Goal: Information Seeking & Learning: Learn about a topic

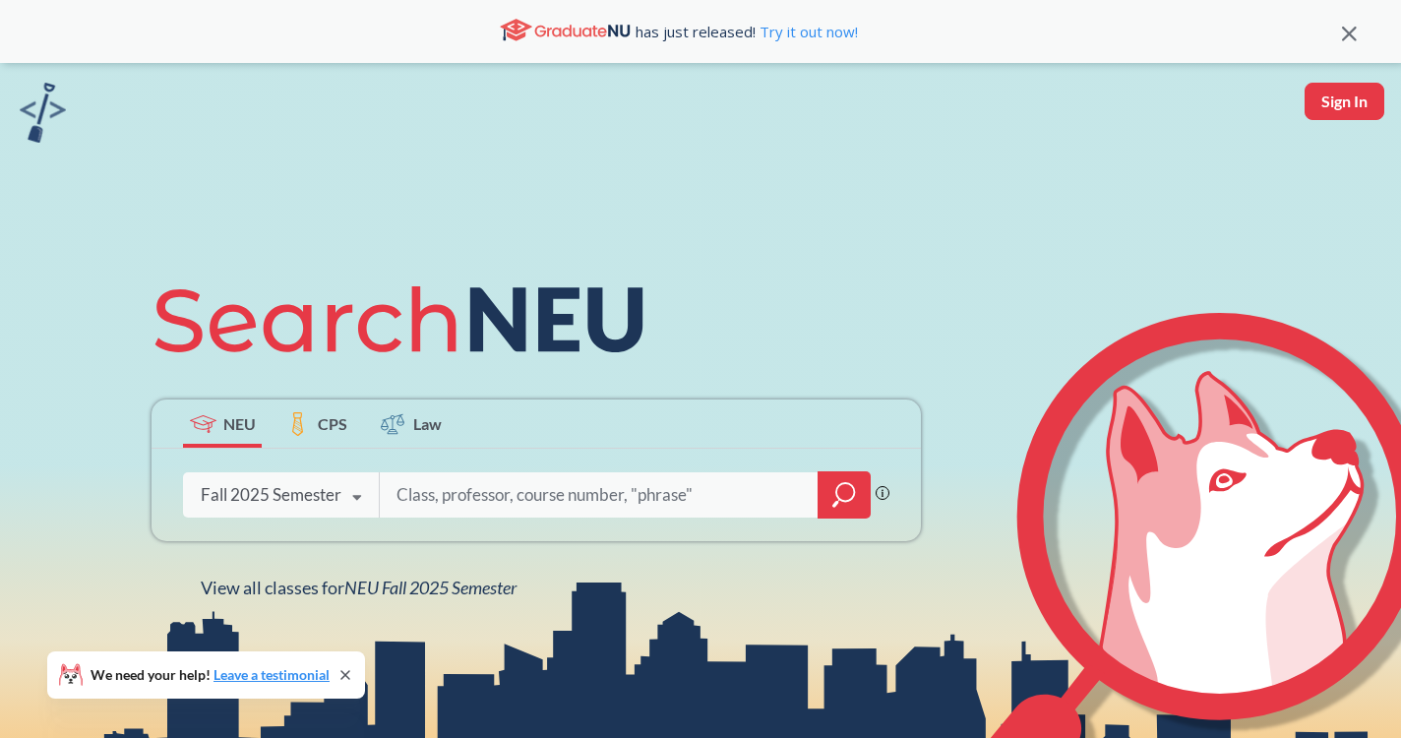
click at [445, 495] on input "search" at bounding box center [598, 494] width 409 height 41
type input "p h t h"
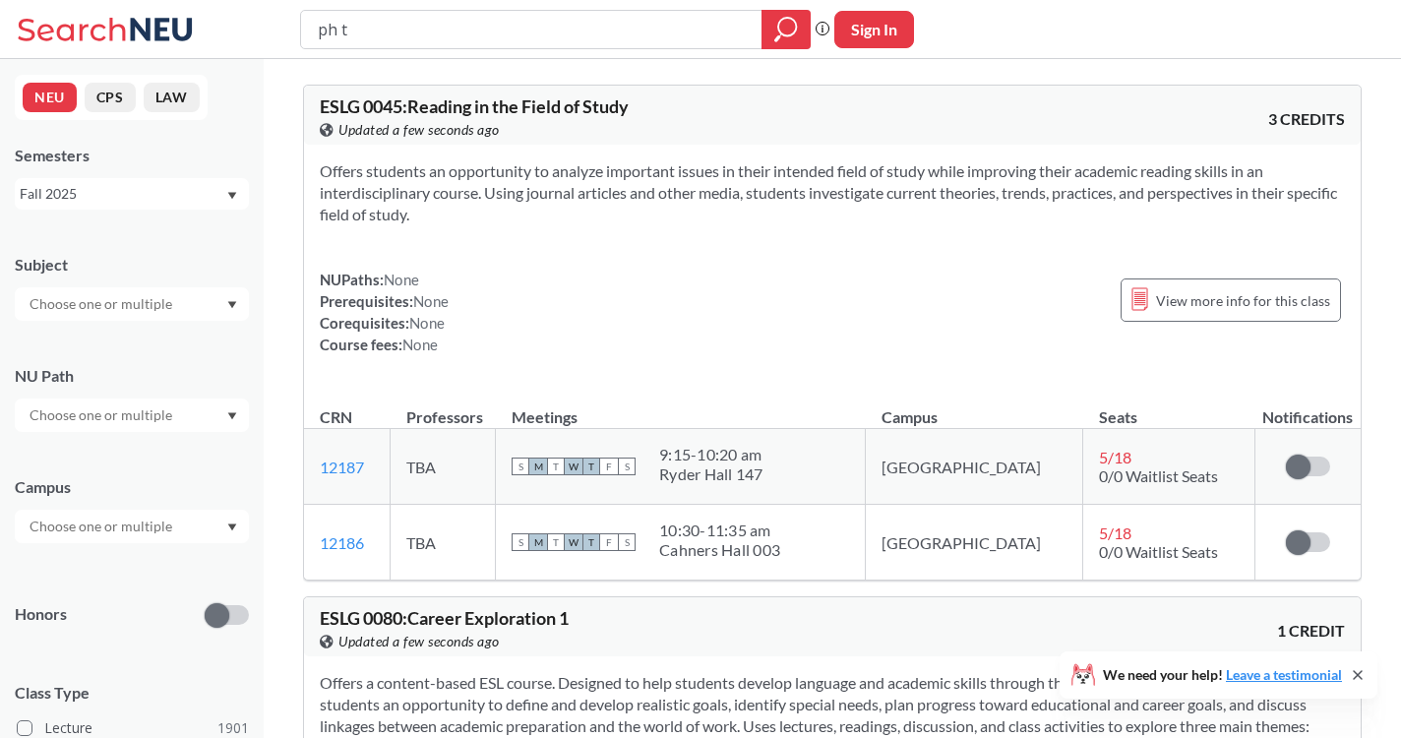
type input "ph t h"
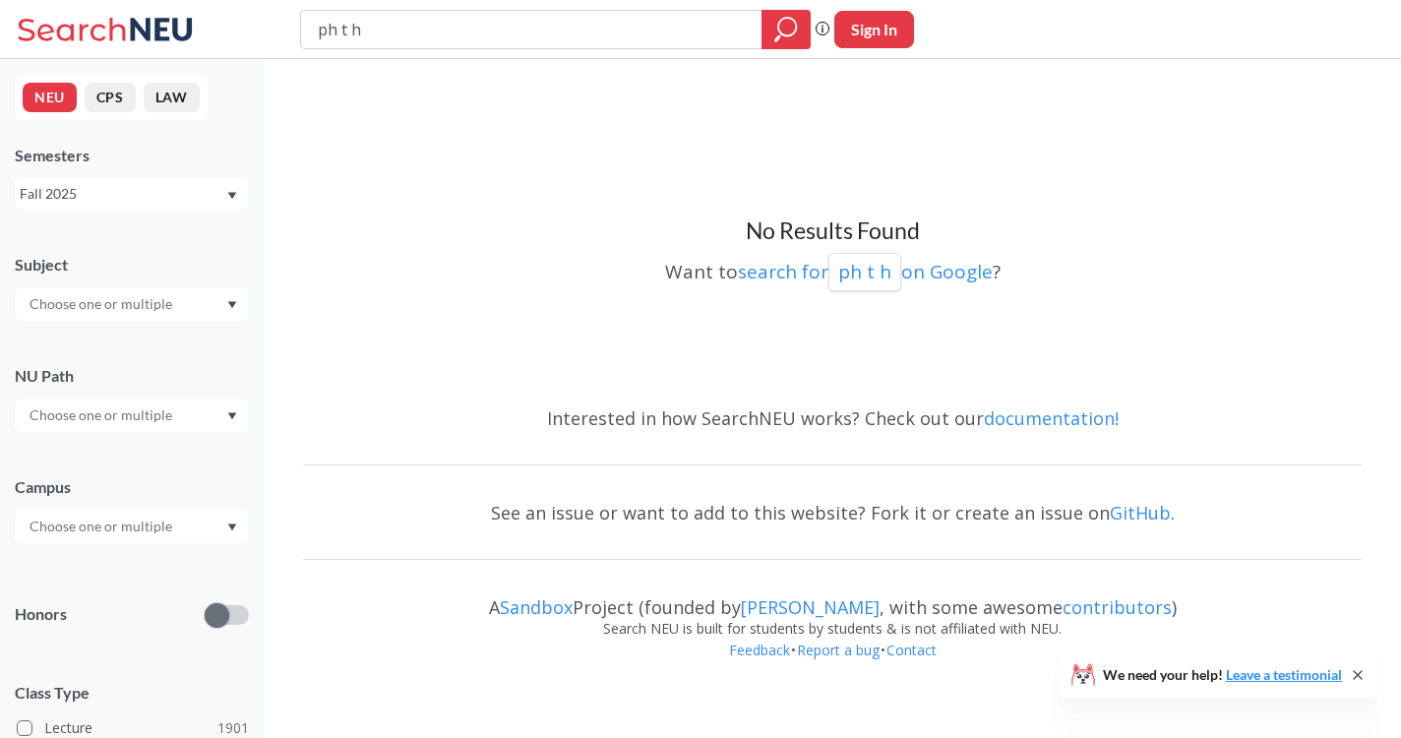
drag, startPoint x: 391, startPoint y: 27, endPoint x: 261, endPoint y: 18, distance: 130.1
click at [261, 21] on div "ph t h Phrase search guarantees the exact search appears in the results. Ex. If…" at bounding box center [700, 29] width 1401 height 59
type input "PHTH"
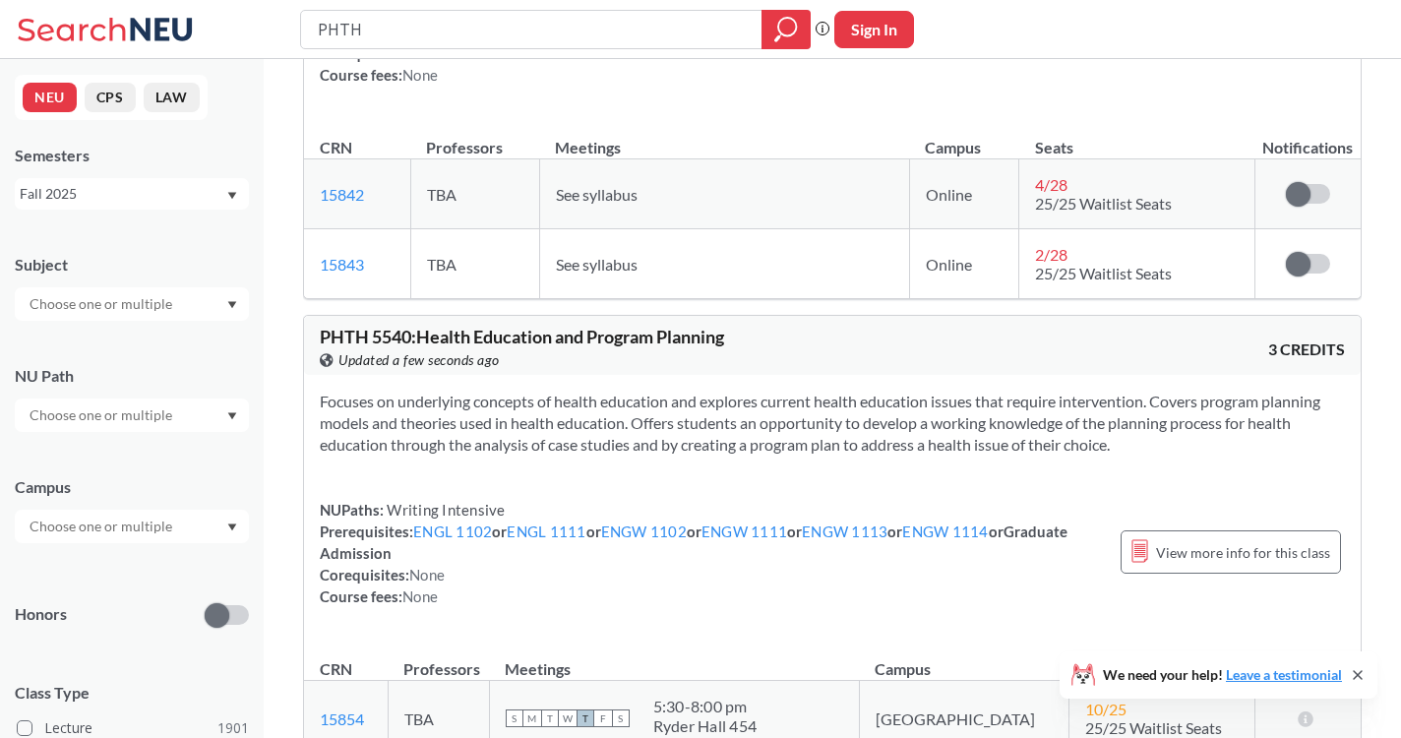
scroll to position [1296, 0]
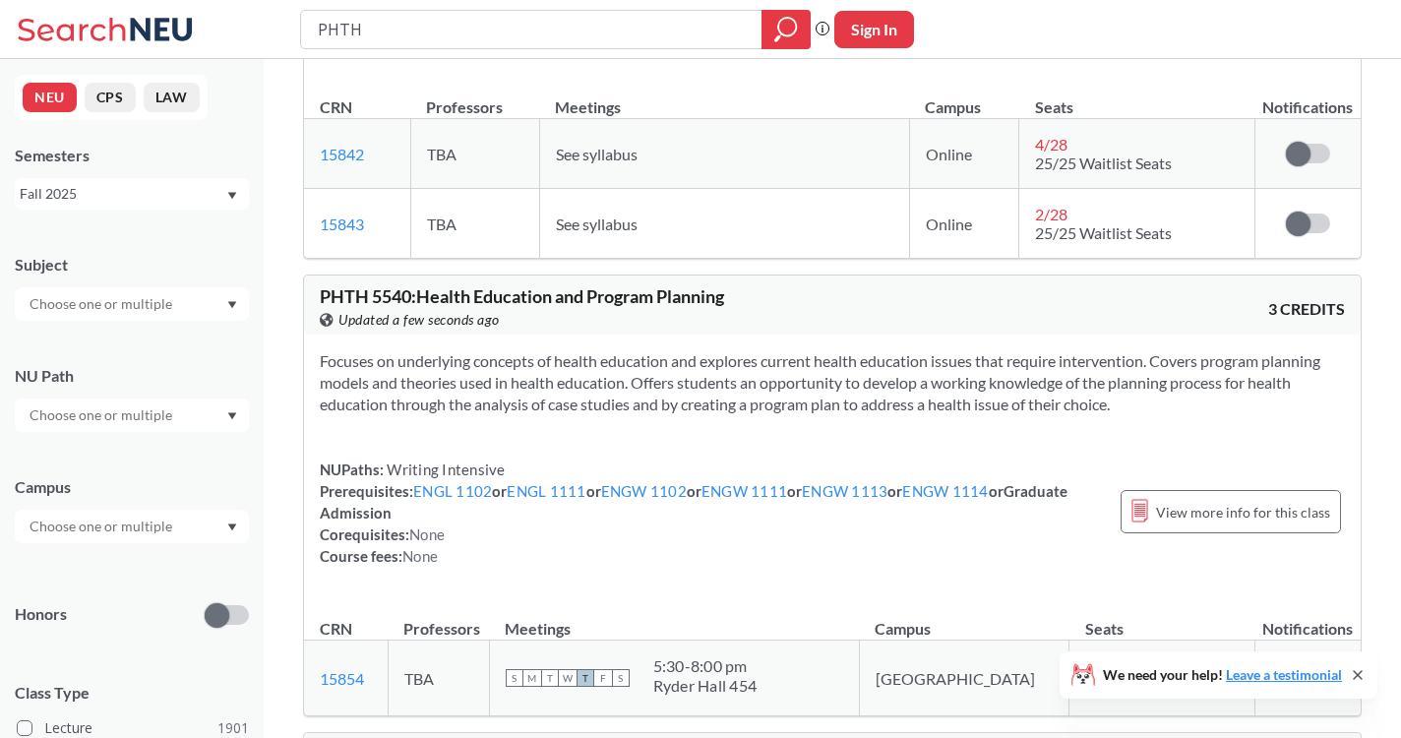
click at [427, 36] on input "PHTH" at bounding box center [532, 29] width 432 height 33
type input "PHTH 1260"
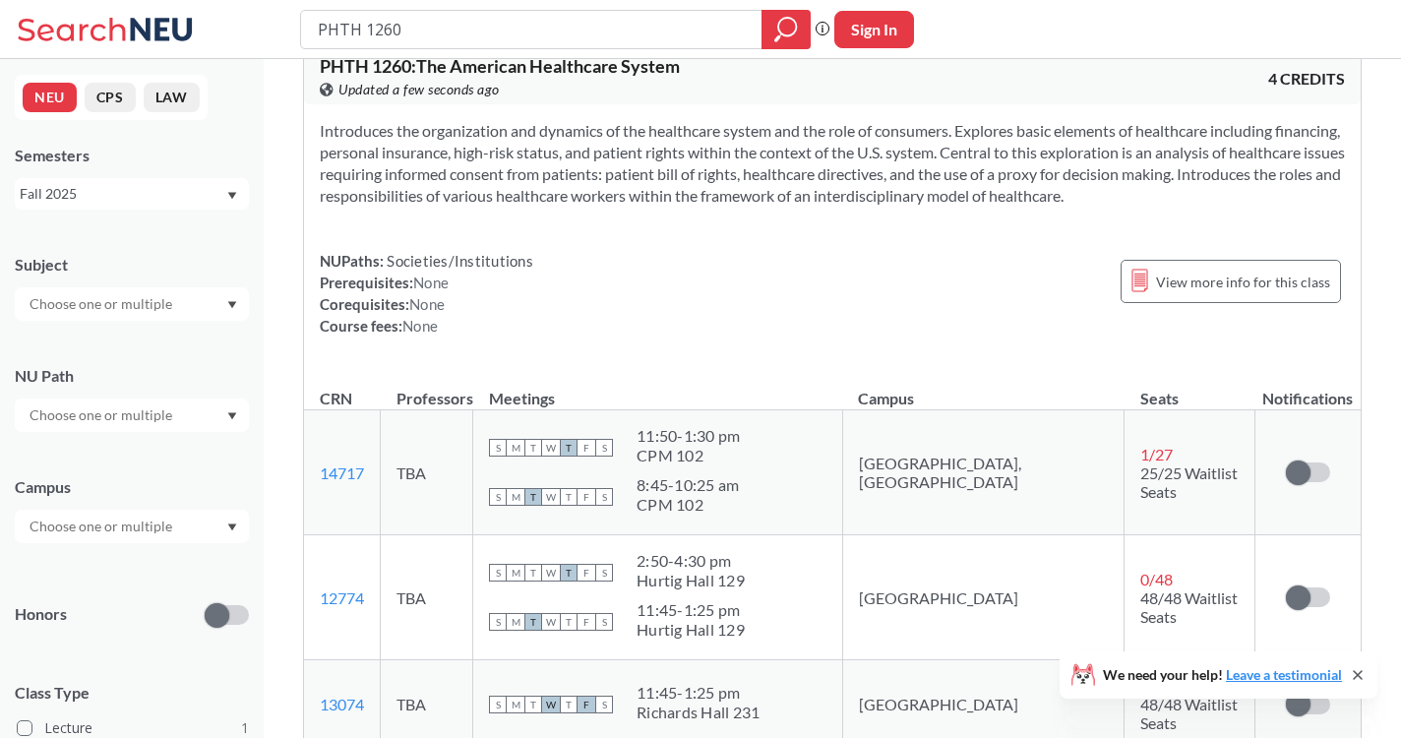
scroll to position [31, 0]
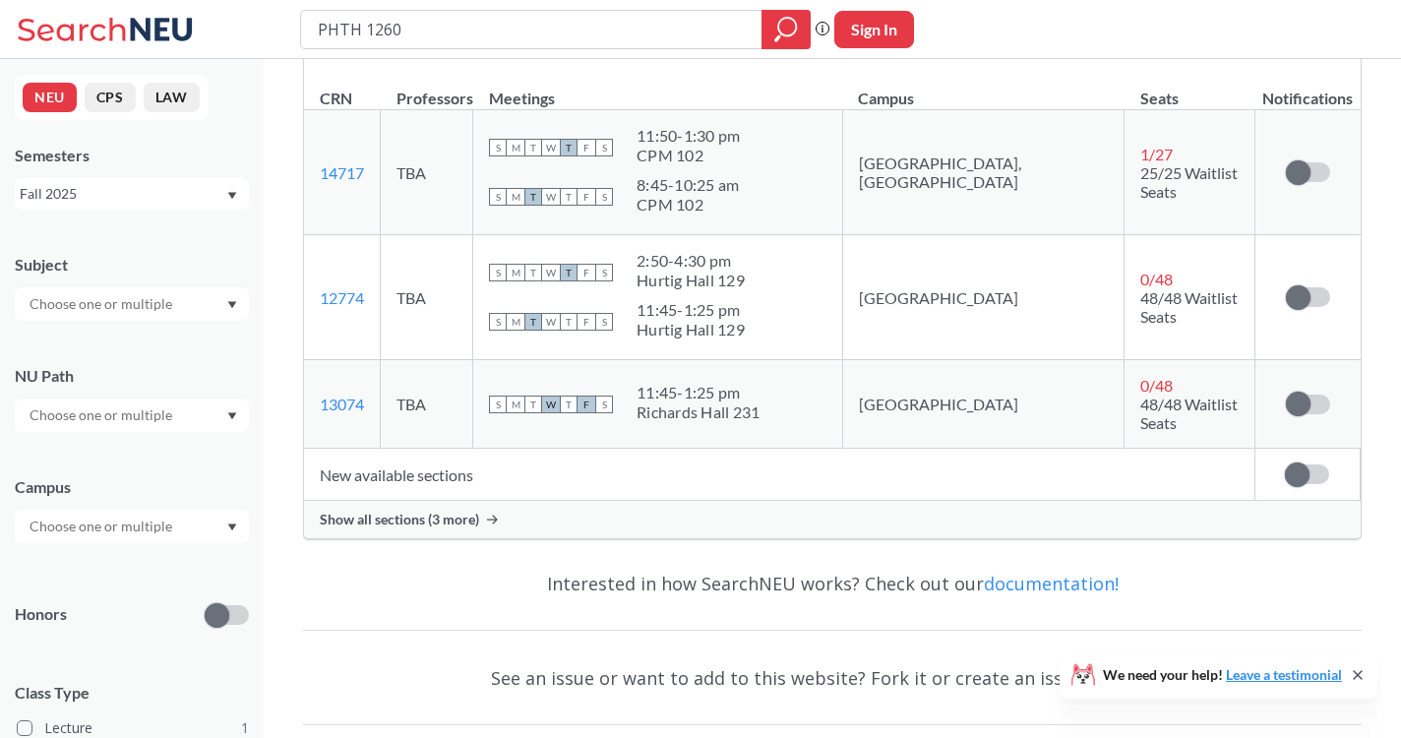
click at [667, 572] on div "Interested in how SearchNEU works? Check out our documentation!" at bounding box center [832, 583] width 1058 height 57
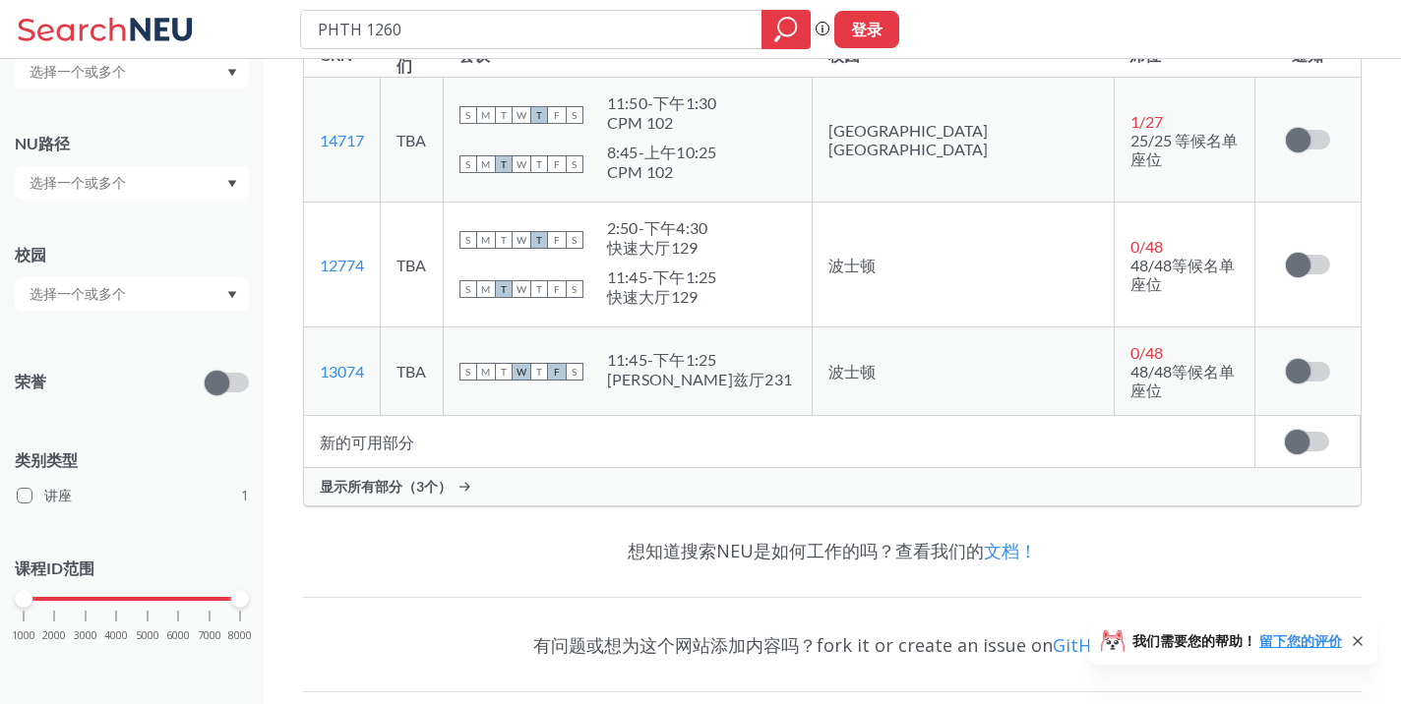
scroll to position [457, 0]
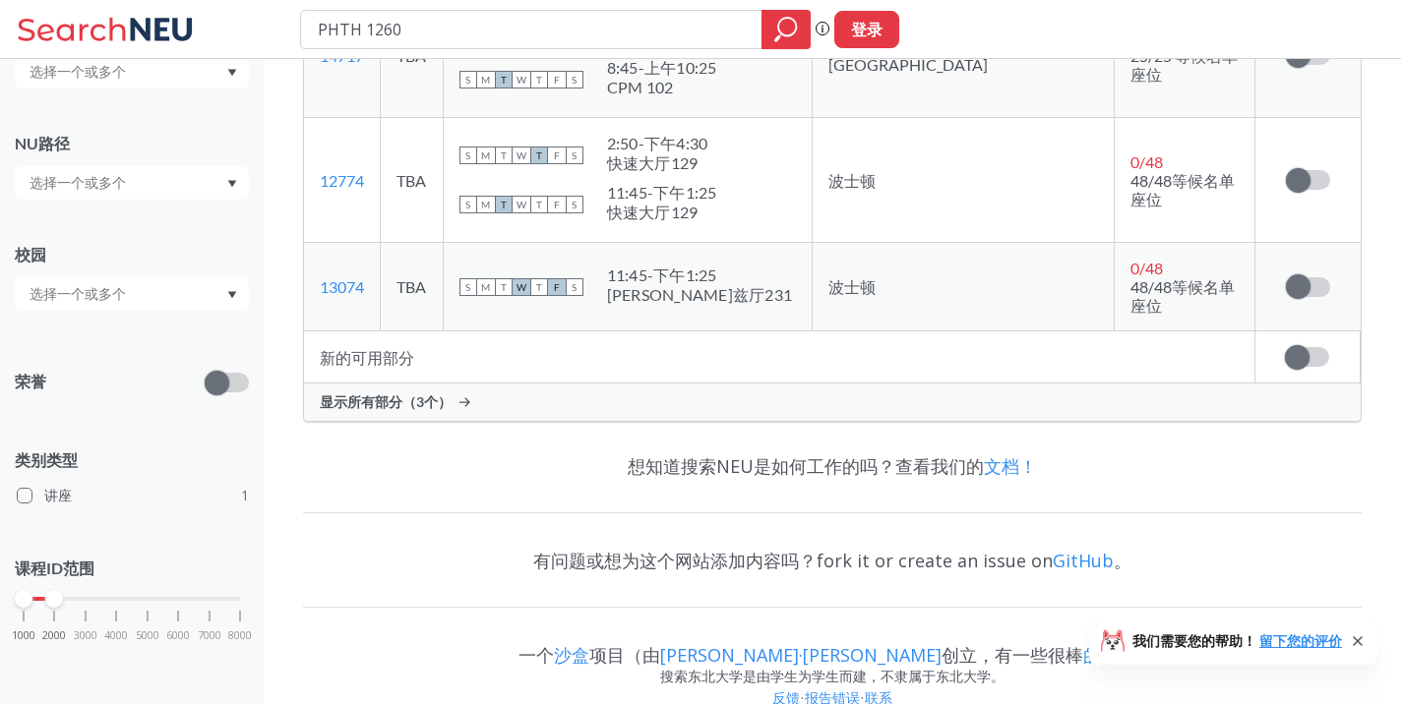
drag, startPoint x: 237, startPoint y: 600, endPoint x: 52, endPoint y: 611, distance: 185.2
click at [52, 611] on div "1000 2000 3000 4000 5000 6000 7000 8000" at bounding box center [132, 636] width 234 height 89
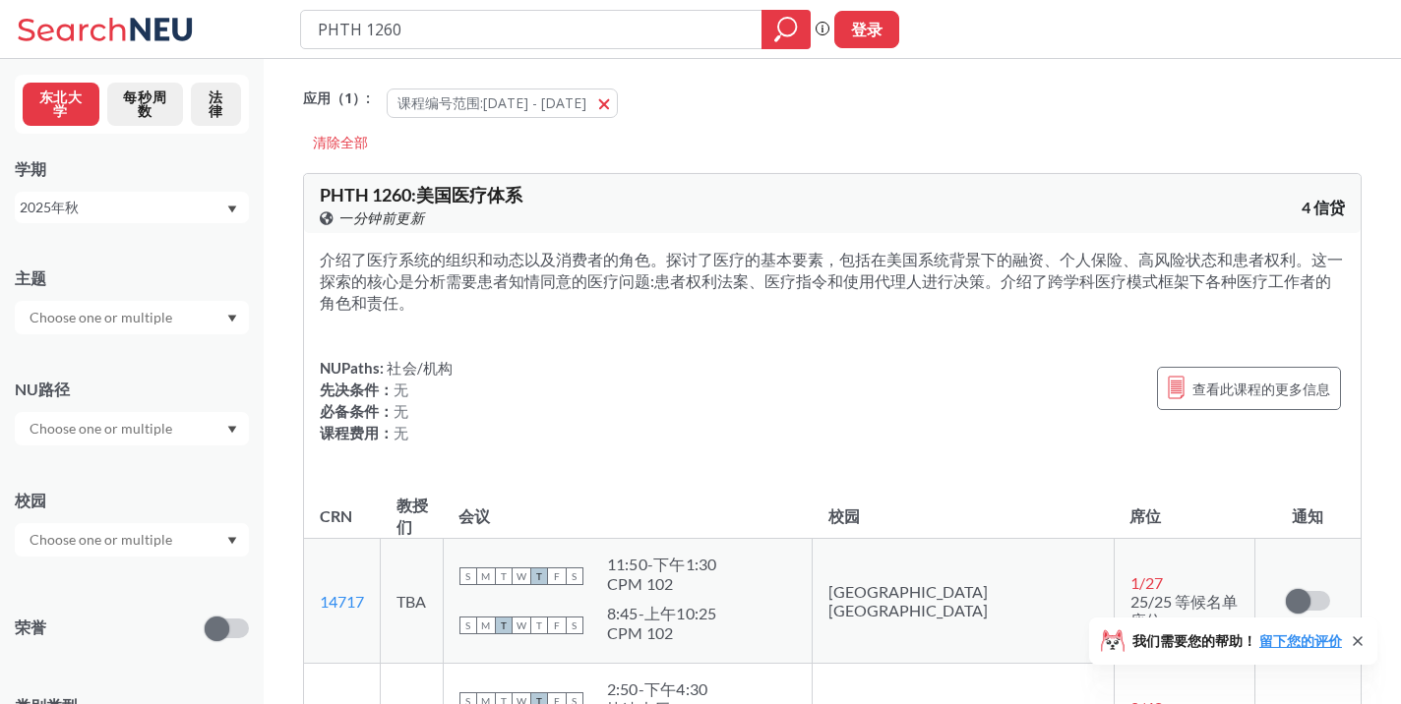
drag, startPoint x: 633, startPoint y: 41, endPoint x: 342, endPoint y: 39, distance: 291.2
click at [343, 39] on input "PHTH 1260" at bounding box center [532, 29] width 432 height 33
drag, startPoint x: 402, startPoint y: 32, endPoint x: 230, endPoint y: 32, distance: 172.1
click at [230, 32] on div "PHTH 1260 短语搜索确保准确的搜索结果出现在结果中。例如，如果你希望准确的短语“工作室设计”出现在搜索结果中，请用引号来包装它。 登录" at bounding box center [700, 29] width 1401 height 59
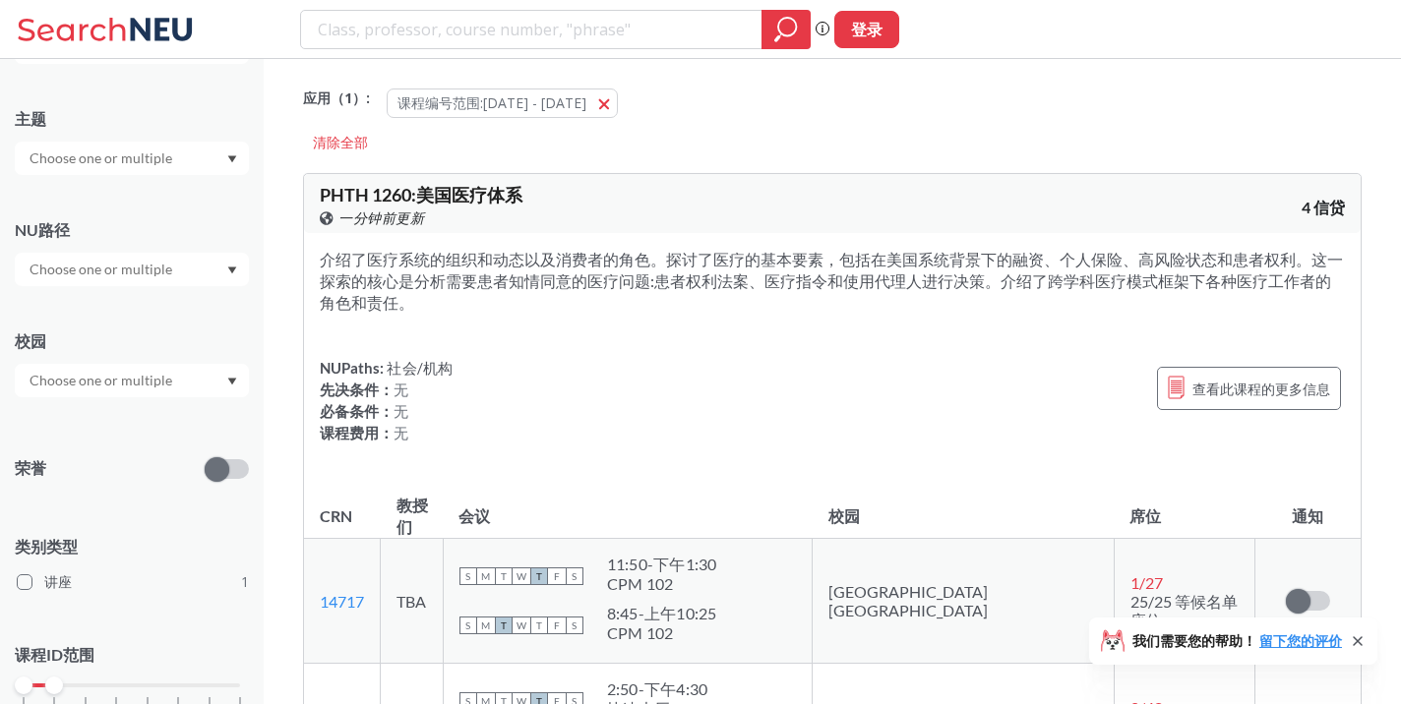
click at [182, 401] on div "主题 NU路径 校园 荣誉 类别类型 讲座 1 课程ID范围 1000 2000 3000 4000 5000 6000 7000 8000" at bounding box center [132, 428] width 234 height 679
click at [181, 386] on div at bounding box center [132, 380] width 234 height 33
click at [204, 380] on div at bounding box center [132, 380] width 234 height 33
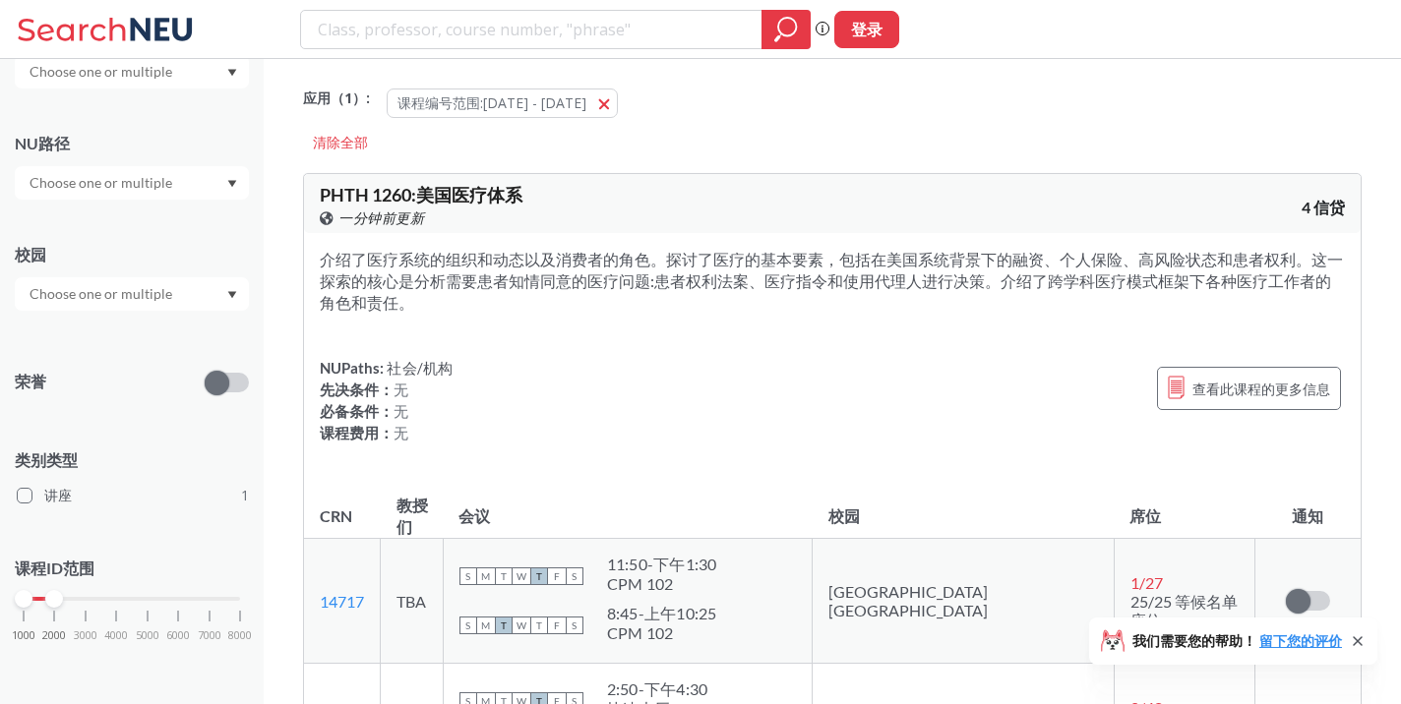
scroll to position [91, 0]
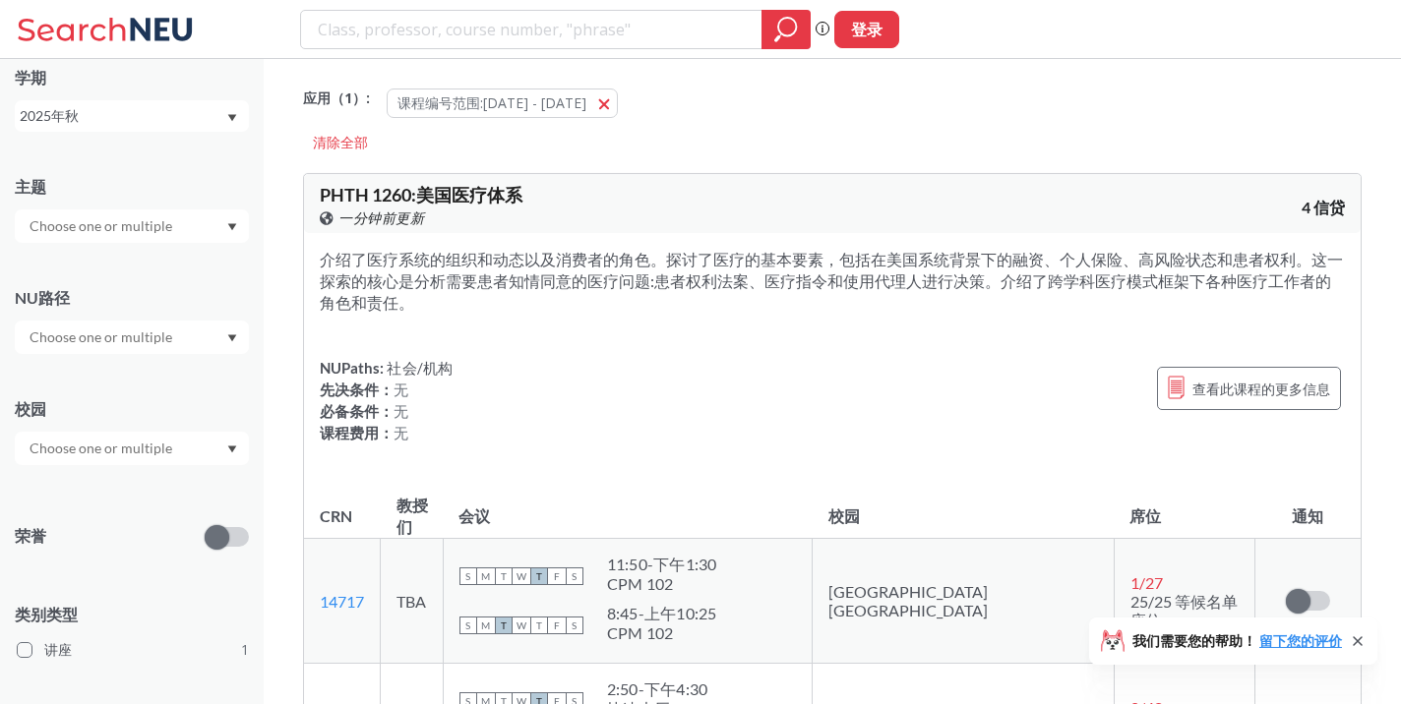
click at [175, 324] on div at bounding box center [132, 337] width 234 height 33
click at [158, 341] on input "text" at bounding box center [102, 338] width 165 height 24
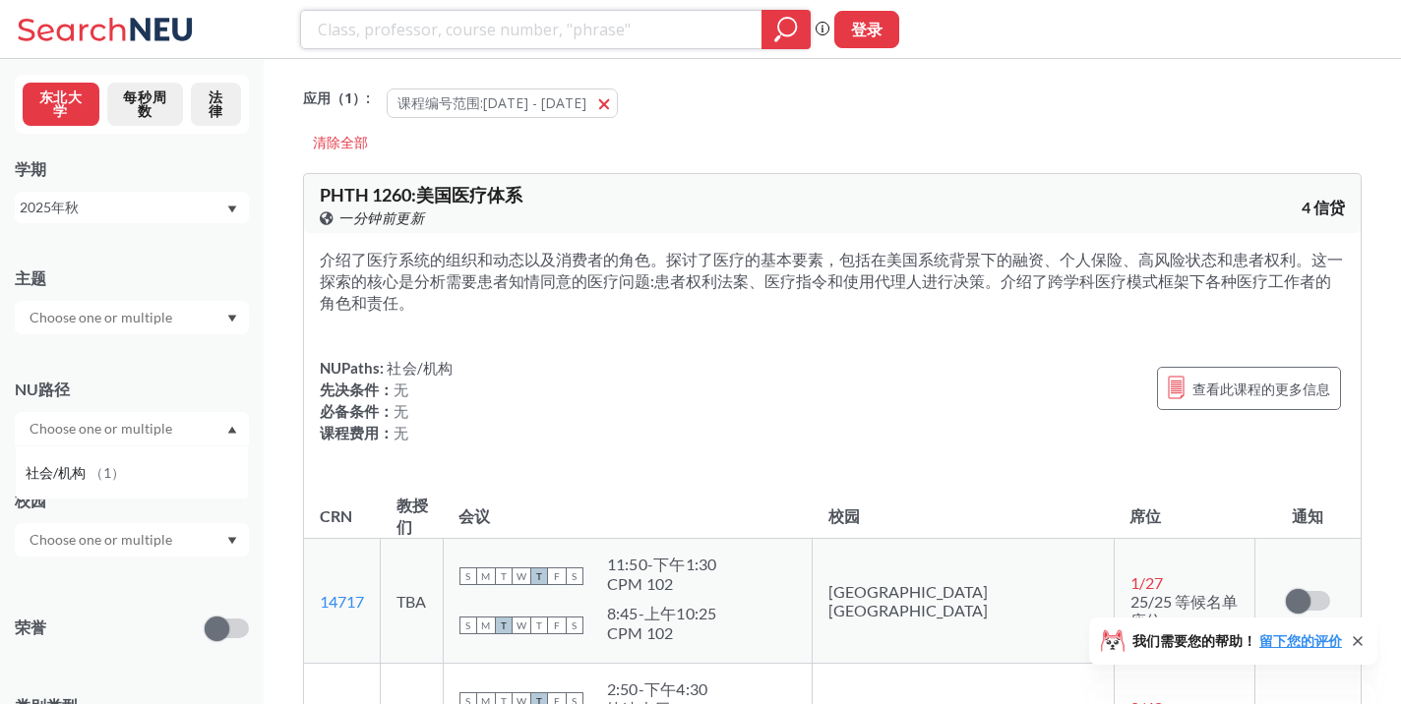
click at [780, 30] on icon "magnifying glass" at bounding box center [786, 30] width 24 height 28
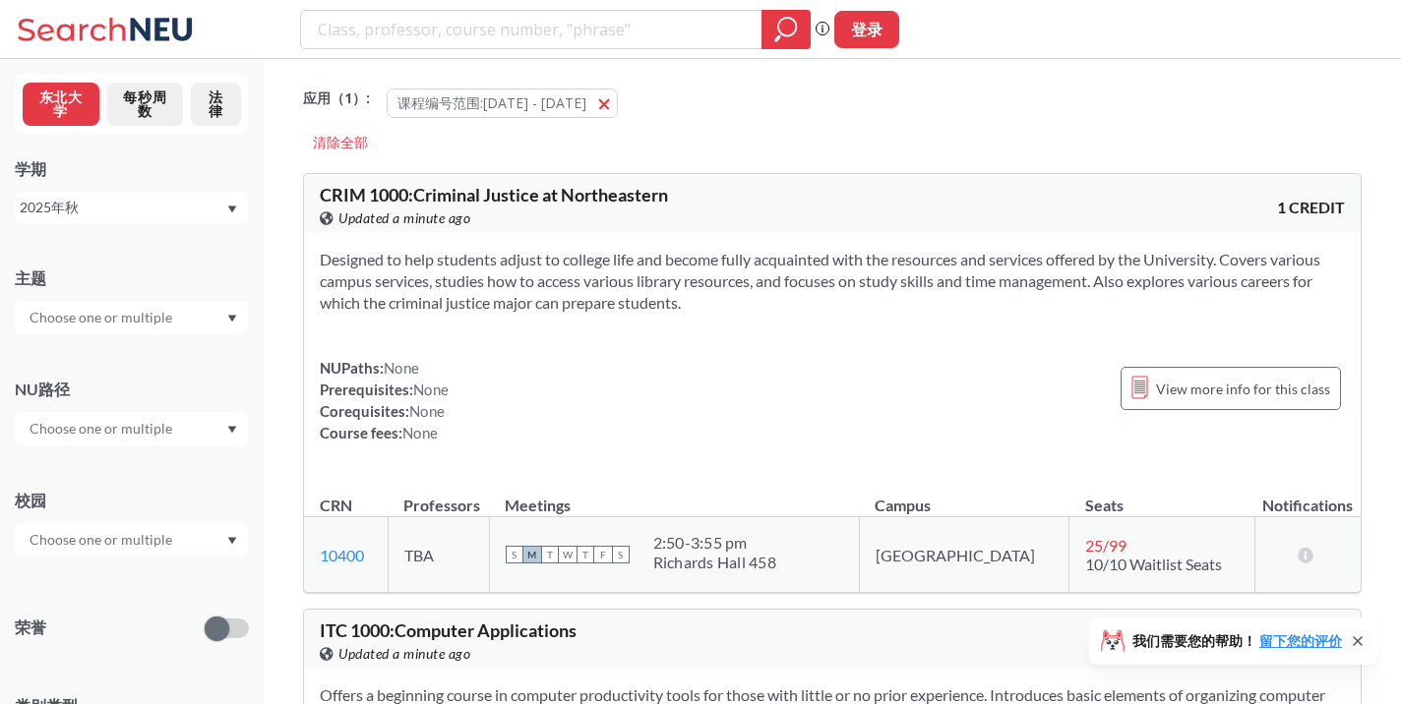
click at [152, 321] on input "text" at bounding box center [102, 318] width 165 height 24
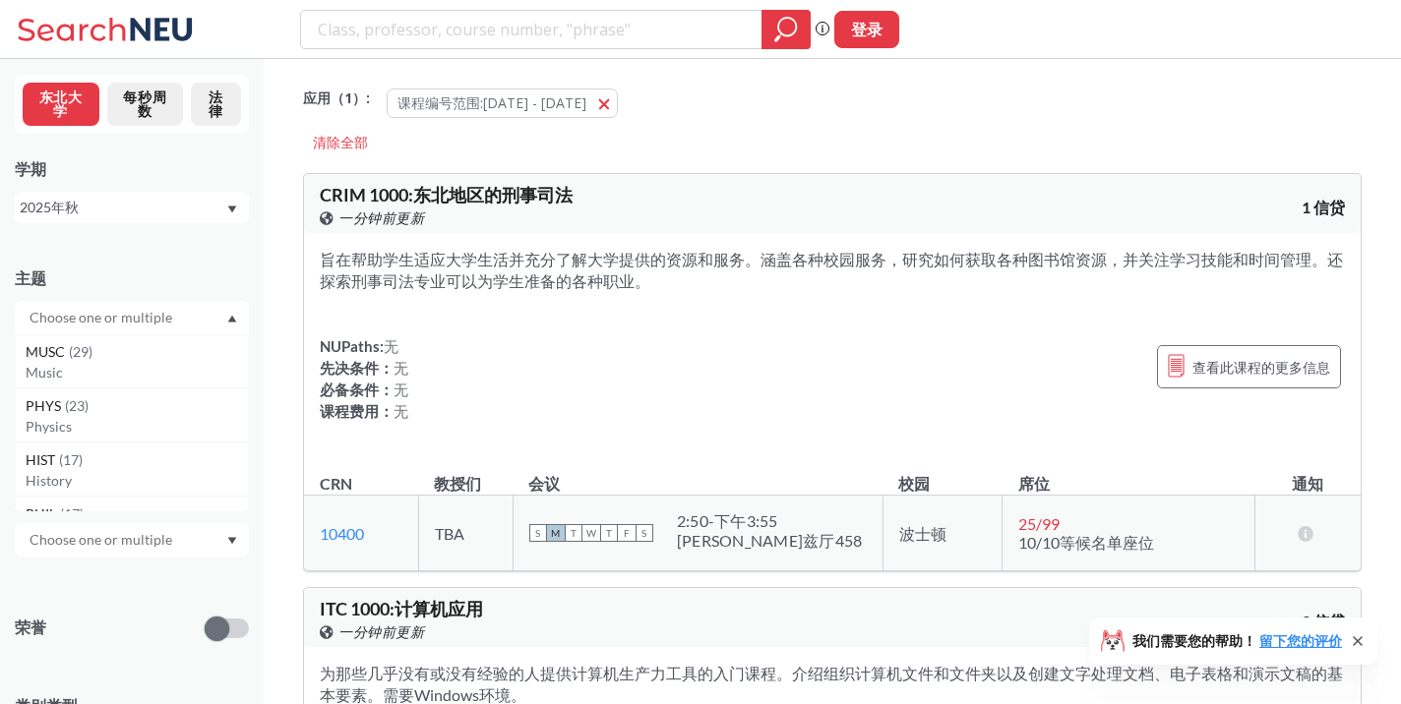
click at [227, 316] on icon "Dropdown arrow" at bounding box center [232, 319] width 10 height 8
click at [148, 437] on input "text" at bounding box center [102, 429] width 165 height 24
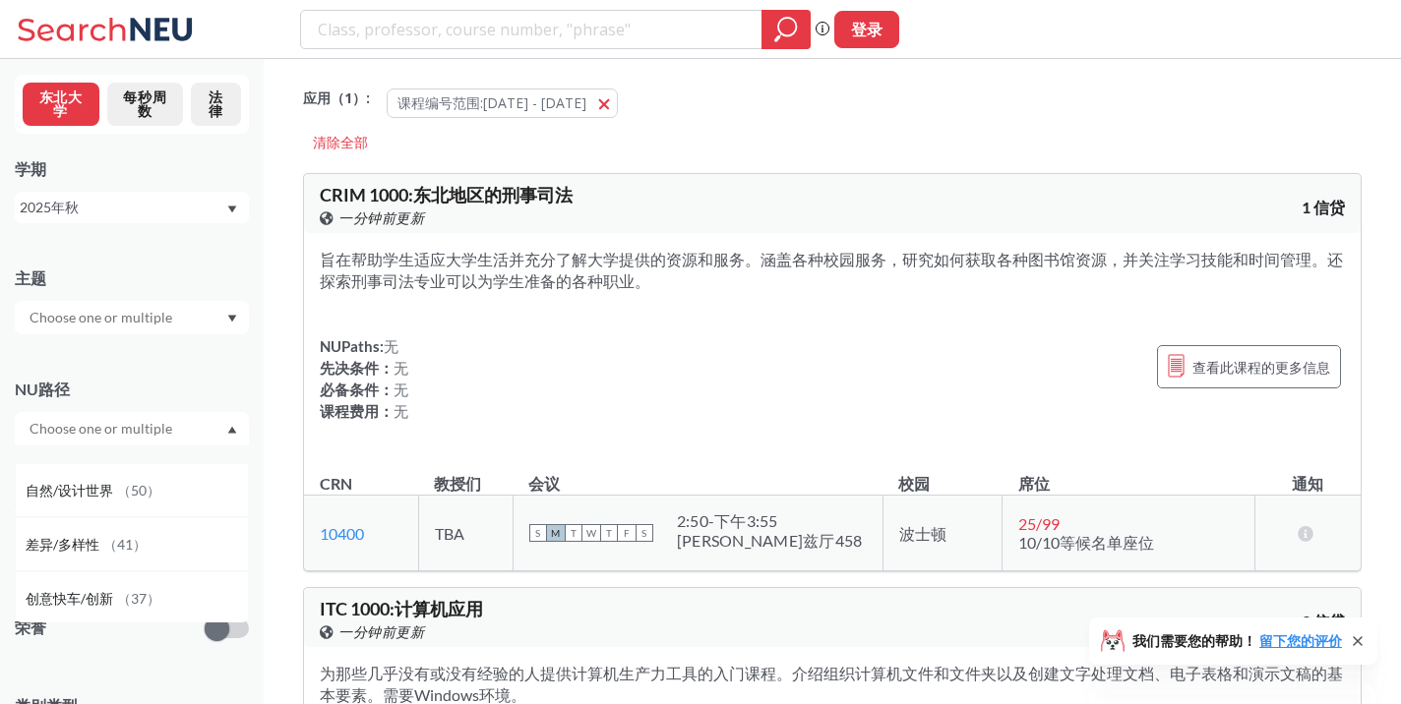
scroll to position [99, 0]
click at [162, 432] on input "text" at bounding box center [102, 429] width 165 height 24
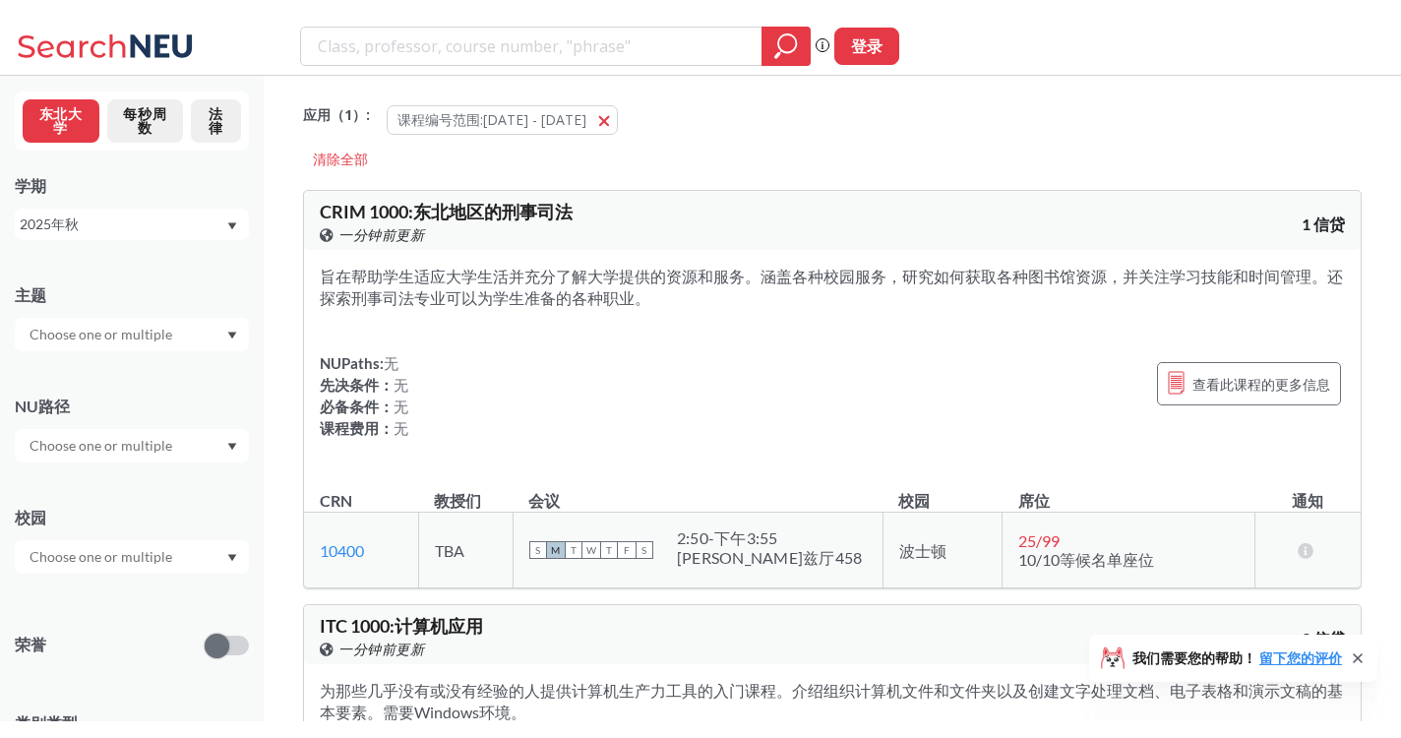
scroll to position [0, 0]
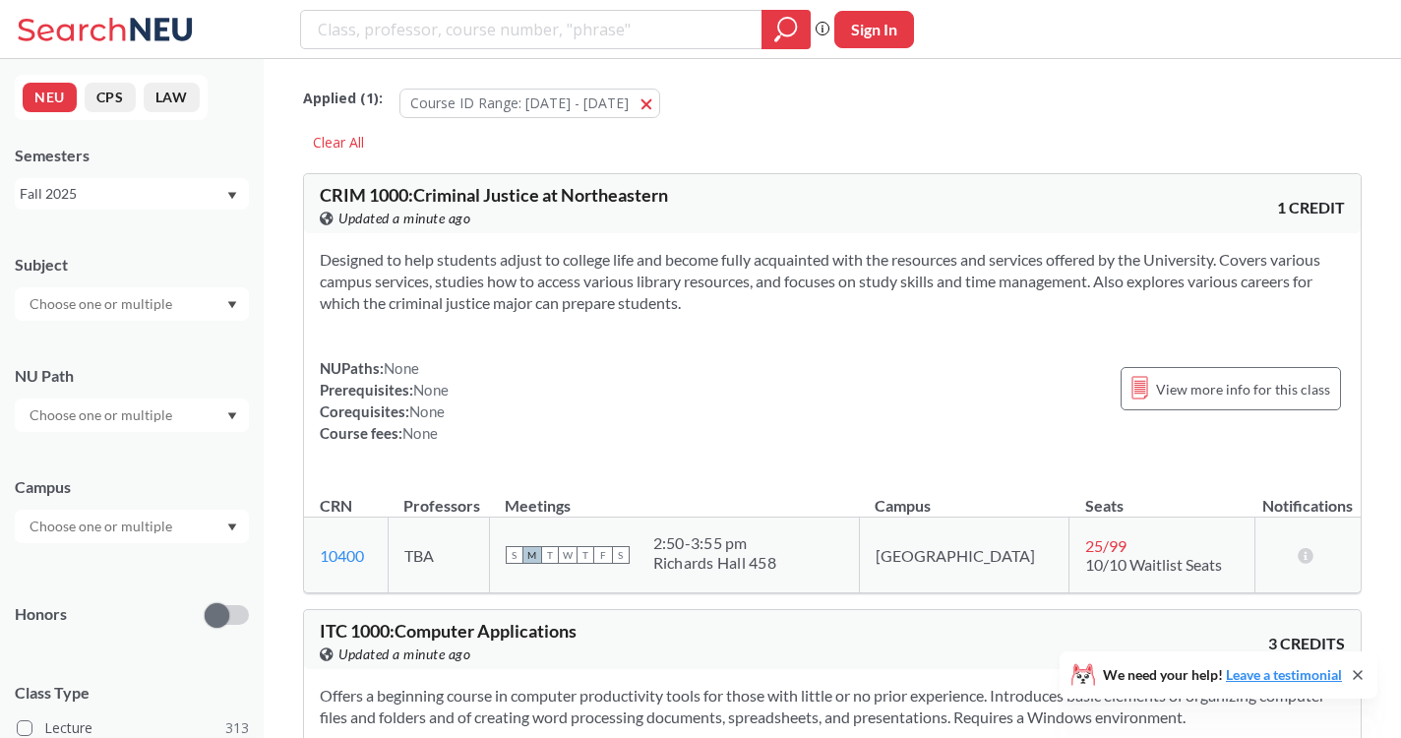
click at [185, 432] on div "Subject NU Path Campus Honors Class Type Lecture 313 Studio 33 Lab 32 Seminar 1…" at bounding box center [132, 649] width 234 height 831
click at [191, 417] on div at bounding box center [132, 414] width 234 height 33
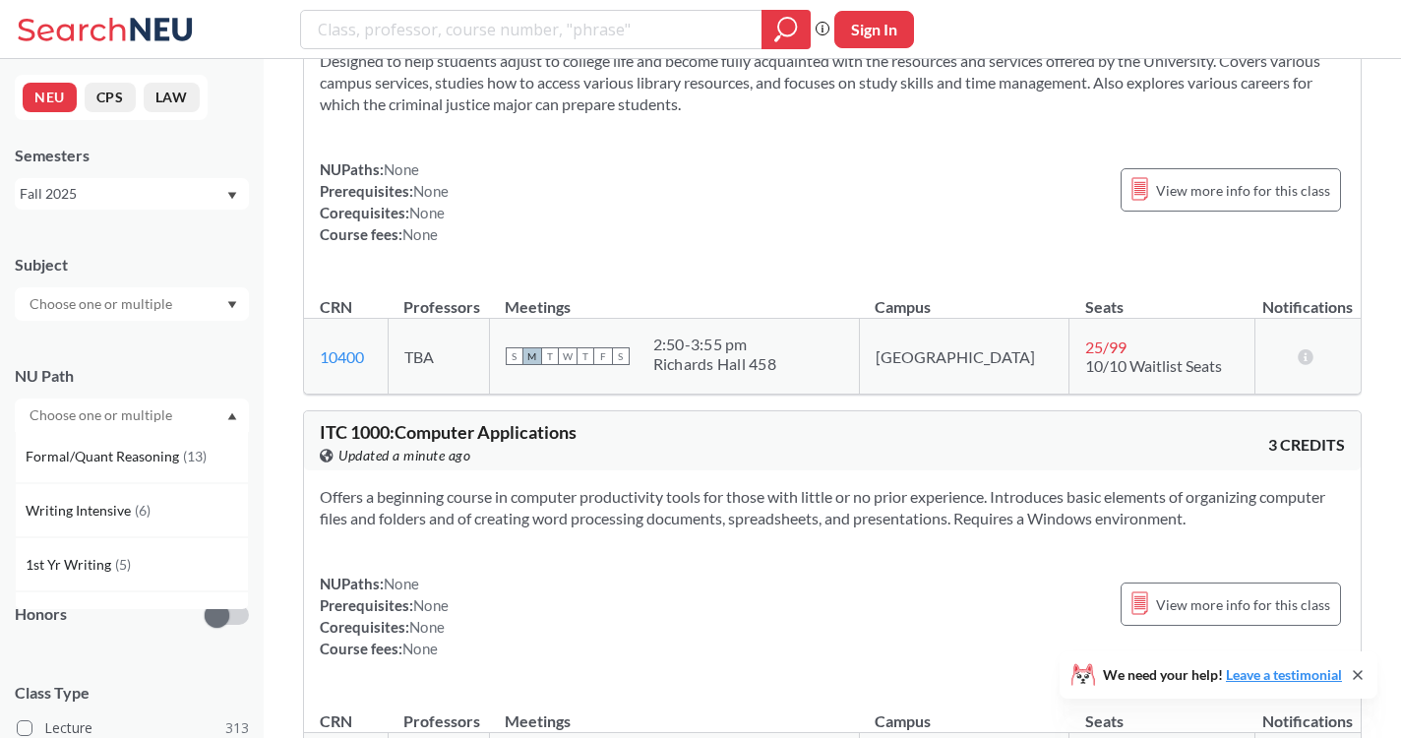
scroll to position [418, 0]
click at [237, 376] on div "NU Path" at bounding box center [132, 376] width 234 height 22
click at [183, 532] on div at bounding box center [132, 526] width 234 height 33
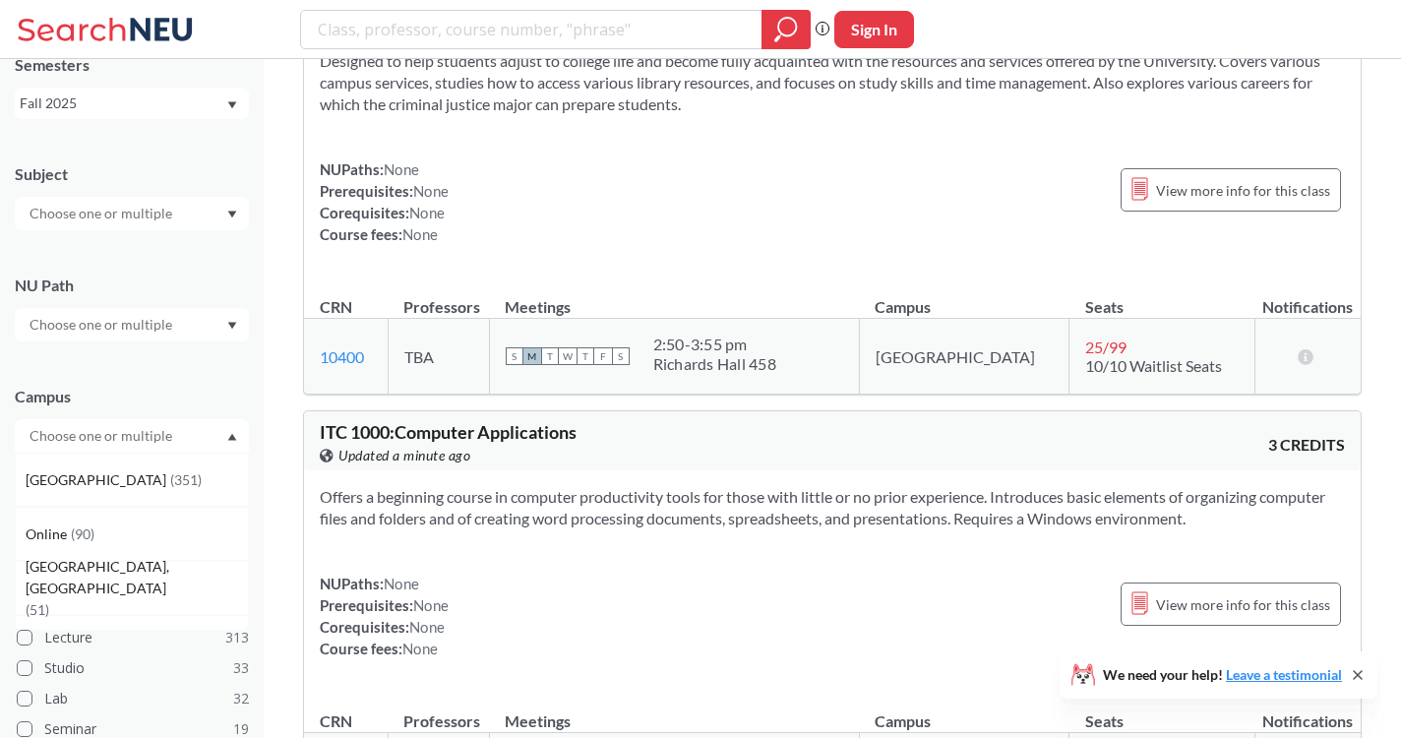
scroll to position [107, 0]
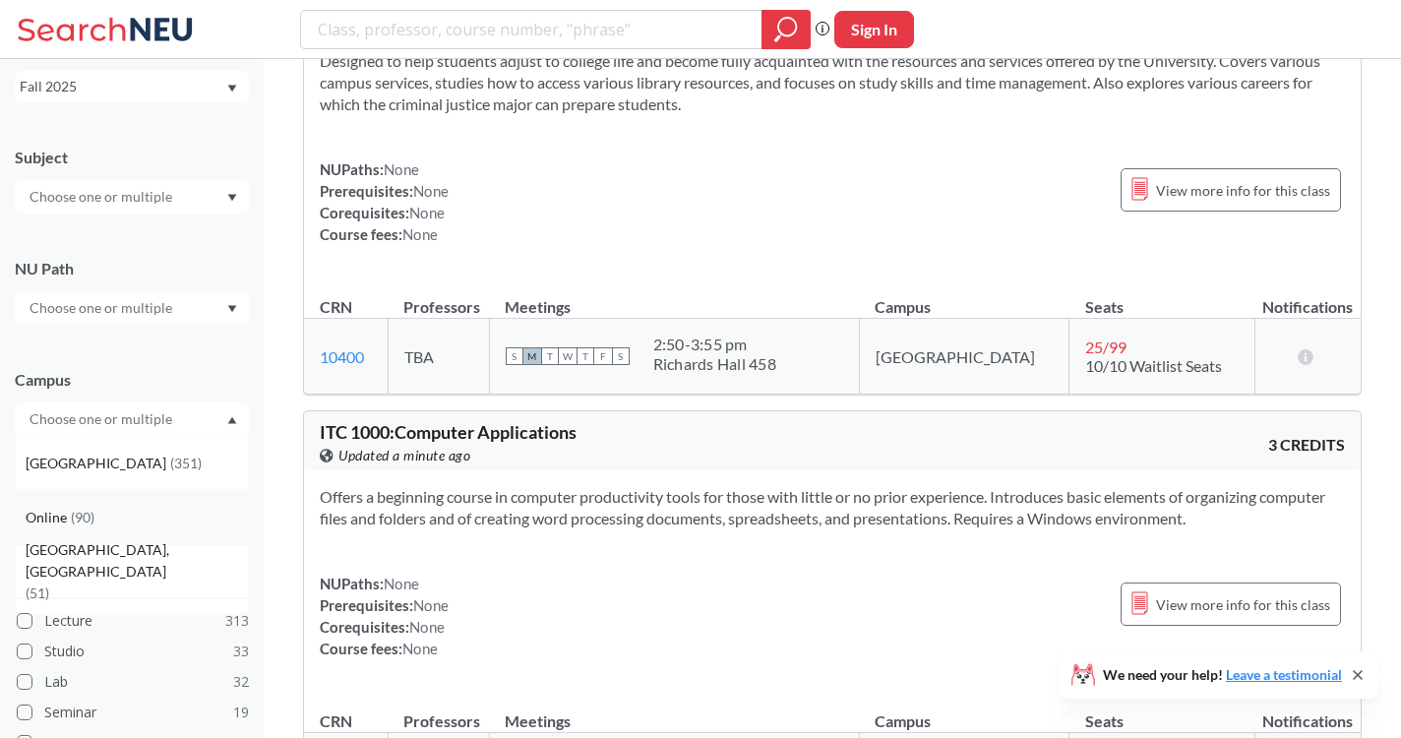
click at [117, 526] on div "Online ( 90 )" at bounding box center [137, 518] width 222 height 22
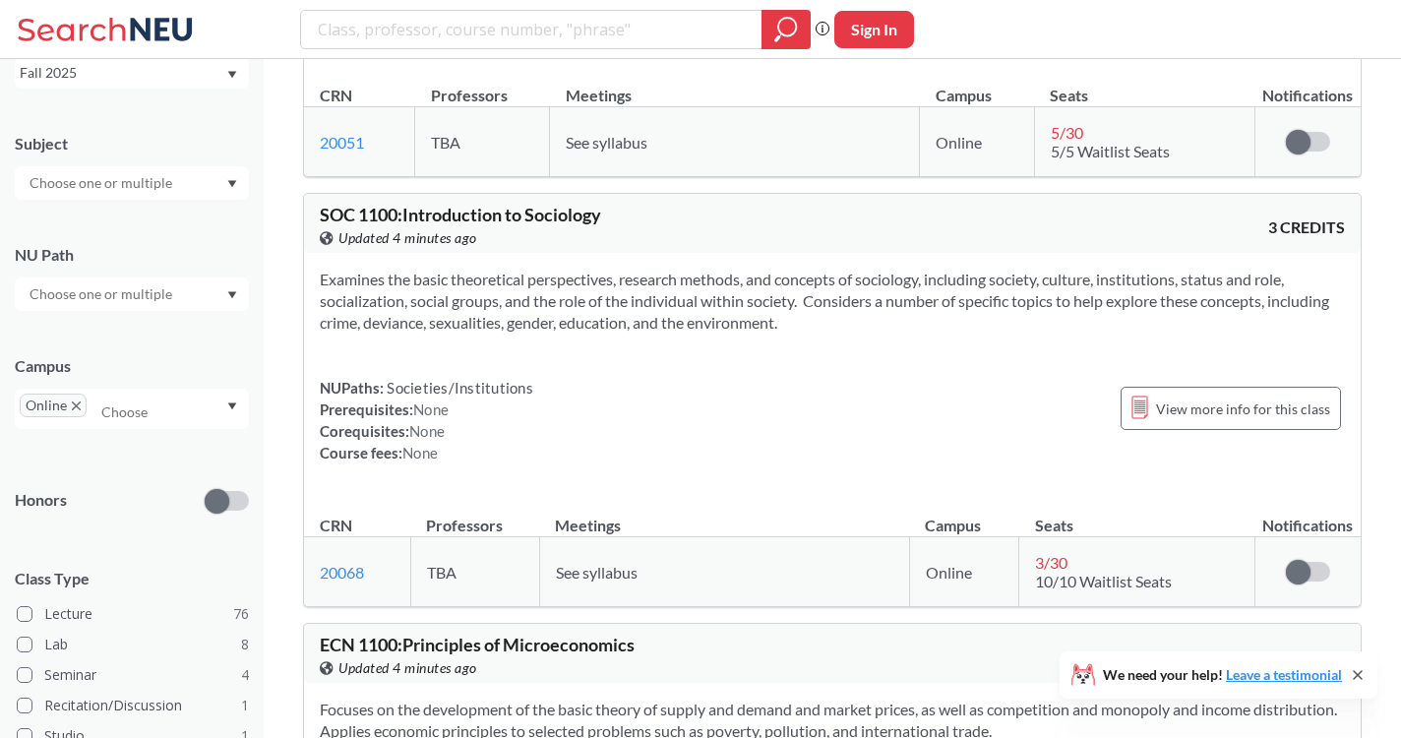
scroll to position [107, 0]
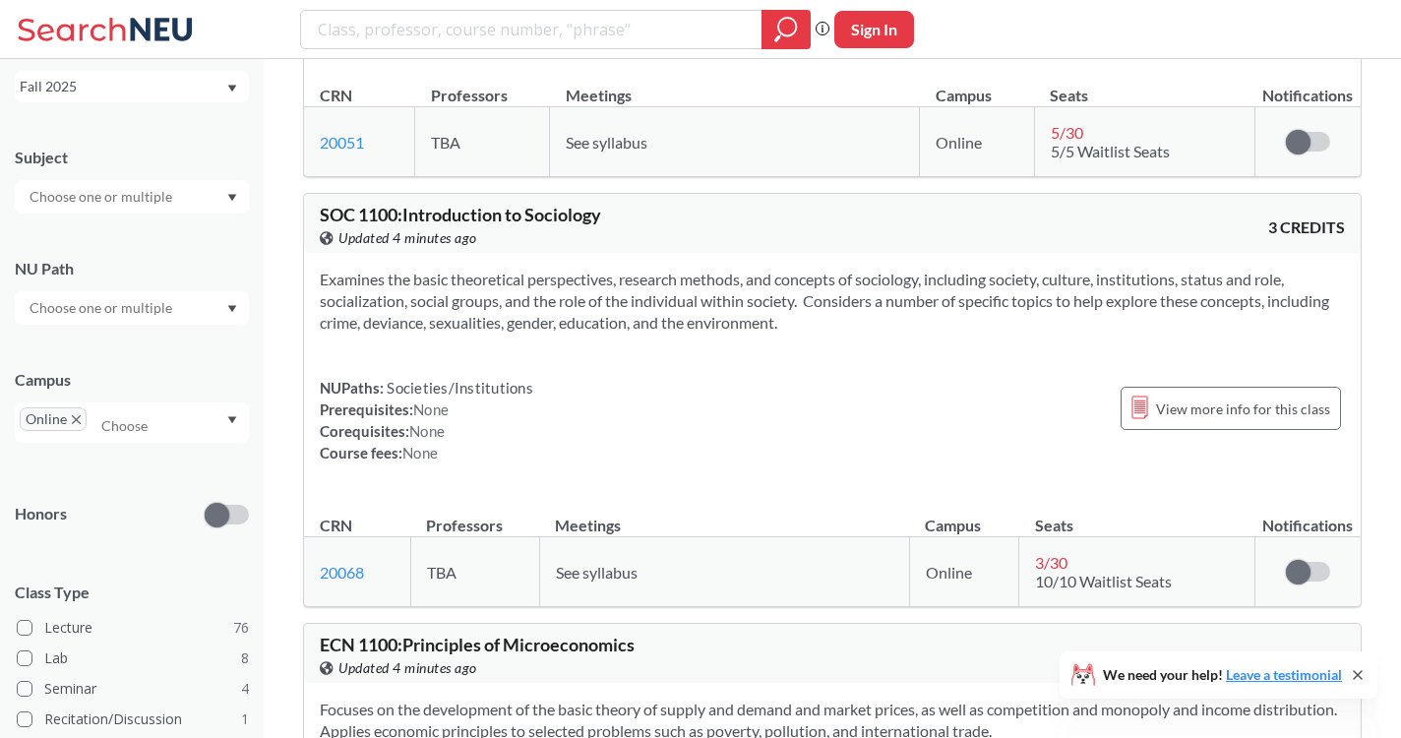
click at [817, 463] on div "NUPaths: Societies/Institutions Prerequisites: None Corequisites: None Course f…" at bounding box center [832, 420] width 1025 height 87
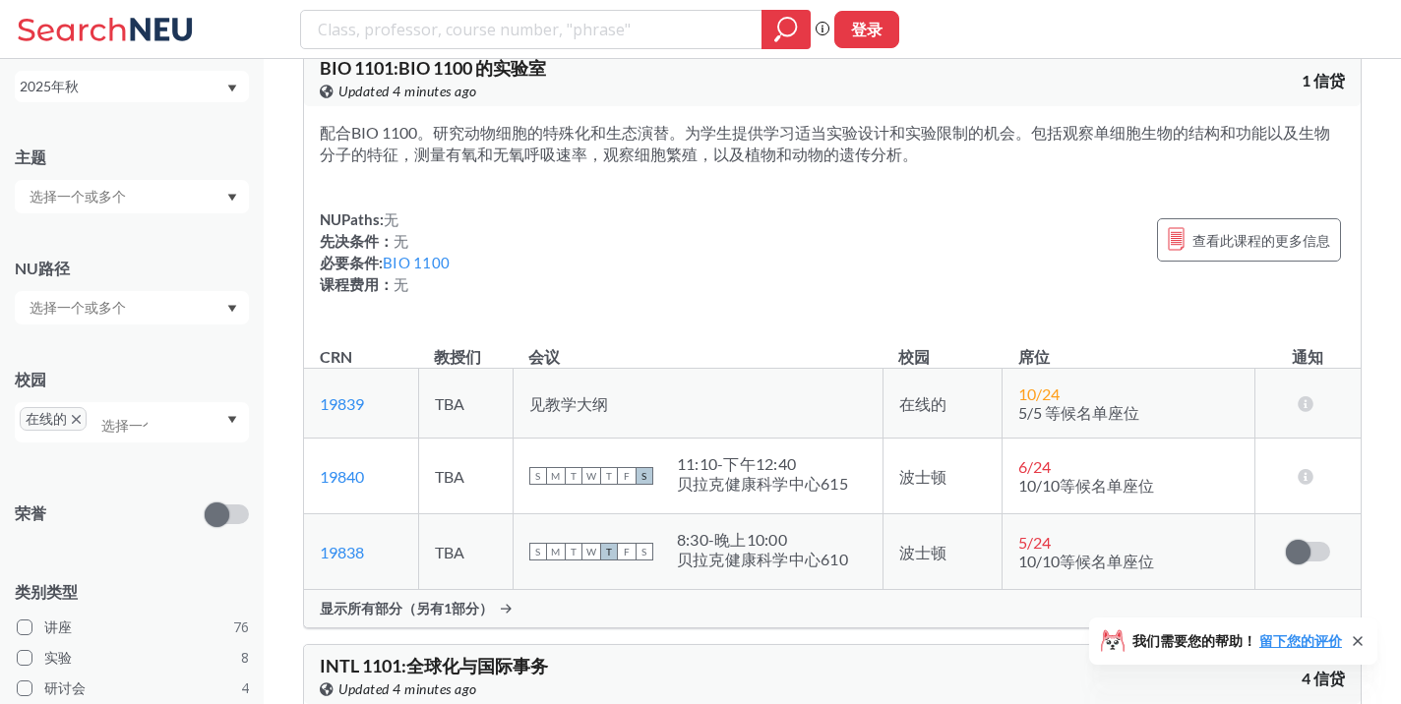
scroll to position [13651, 0]
click at [808, 472] on div "11:10 - 下午12:40" at bounding box center [762, 462] width 171 height 20
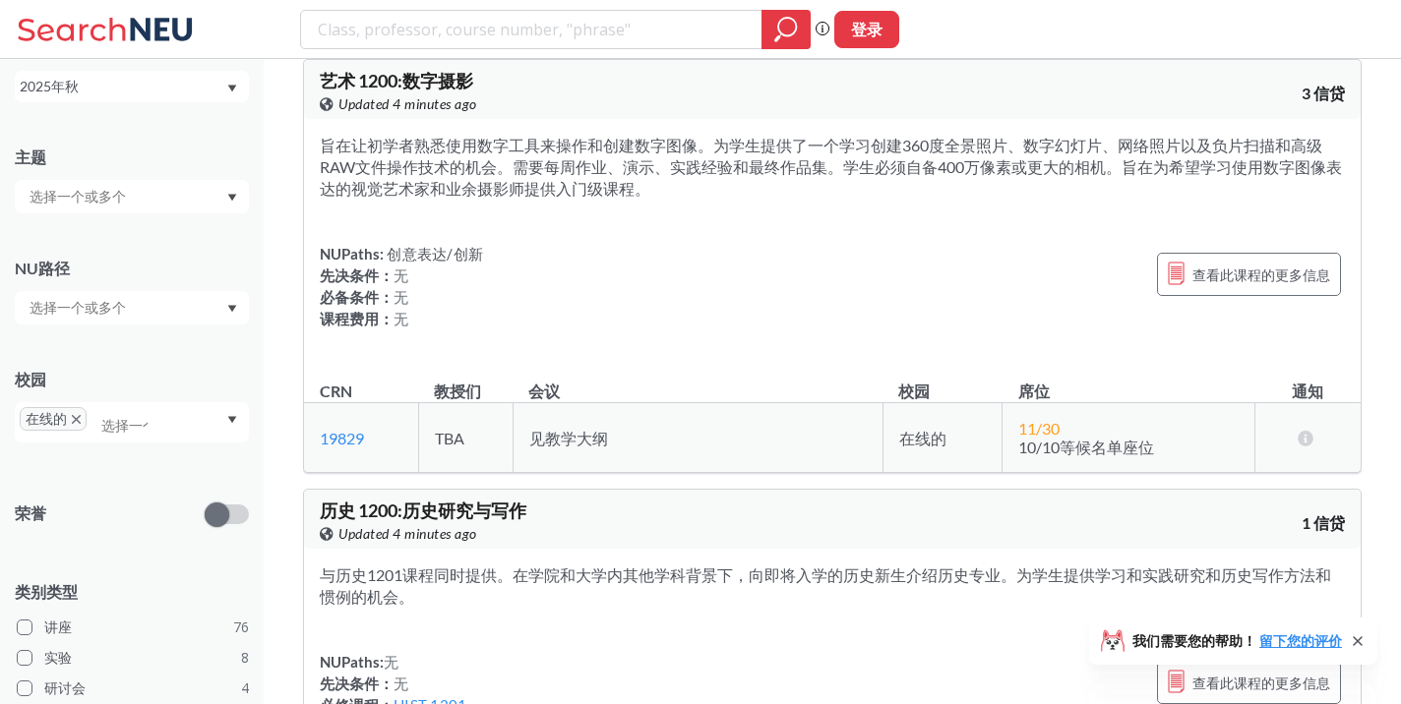
scroll to position [32684, 0]
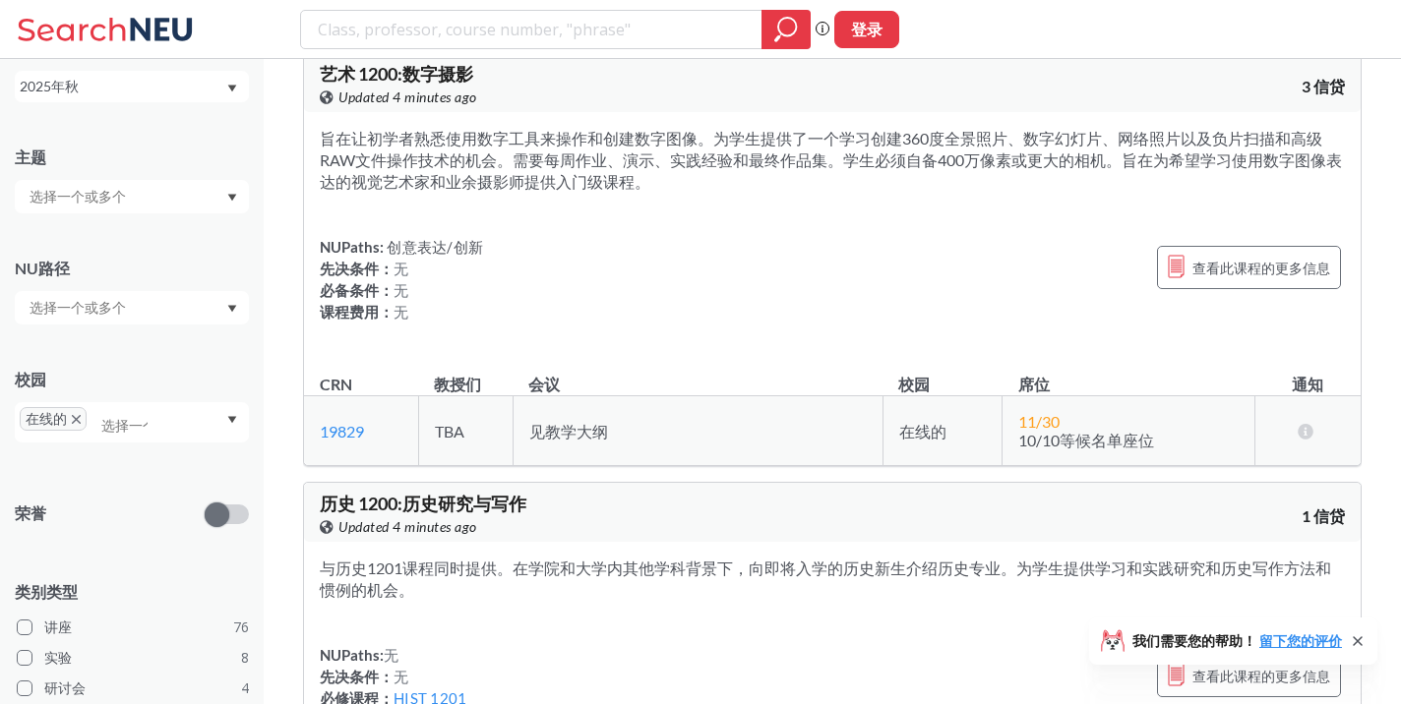
click at [778, 644] on div "NUPaths: 无 先决条件： 无 必修课程： HIST 1201 课程费用： 无 查看此课程的更多信息" at bounding box center [832, 687] width 1025 height 87
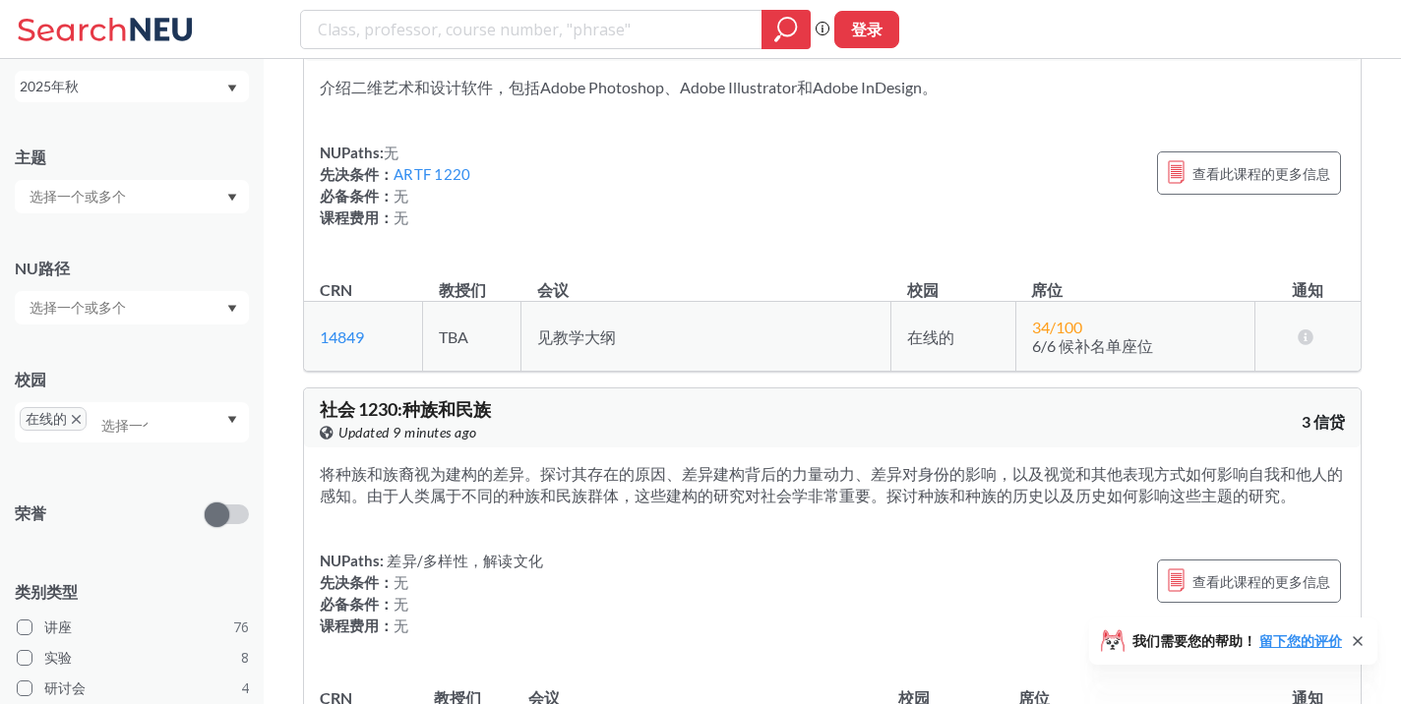
scroll to position [38596, 0]
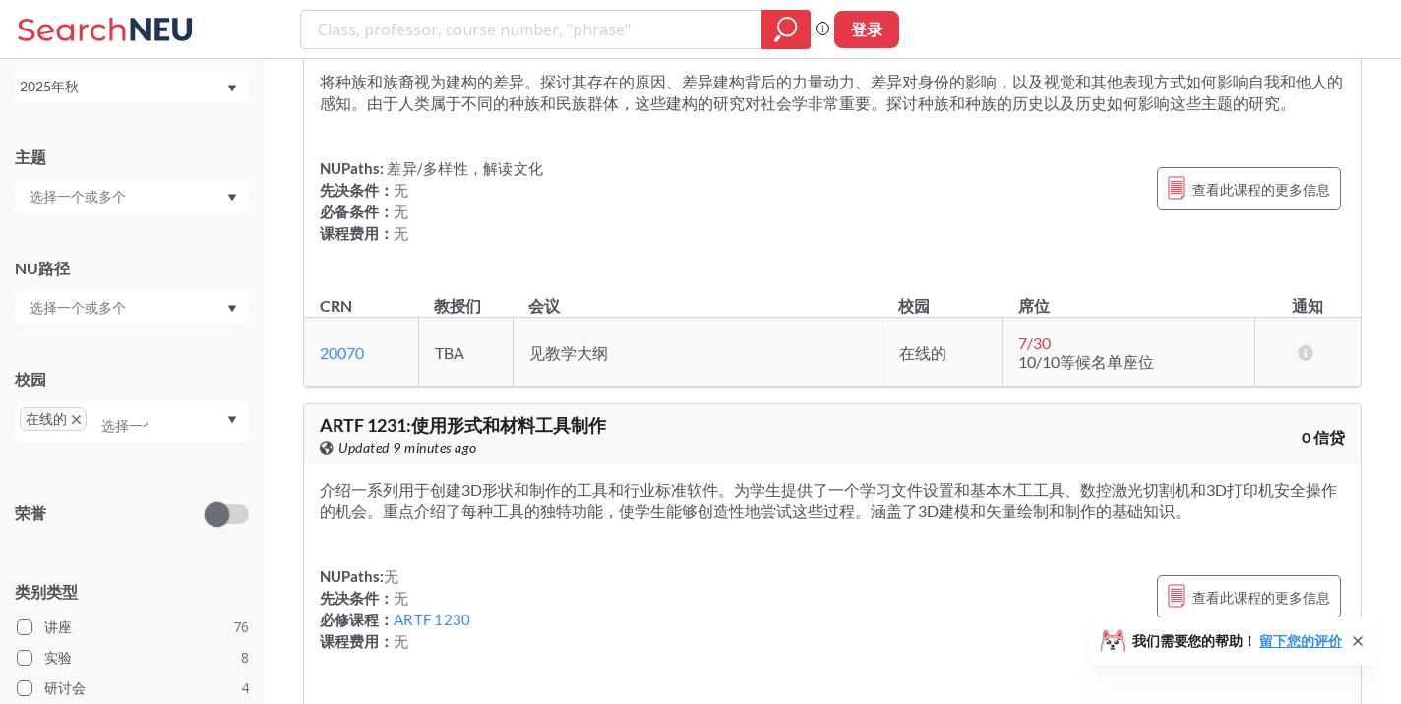
click at [643, 566] on div "NUPaths: 无 先决条件： 无 必修课程： ARTF 1230 课程费用： 无 查看此课程的更多信息" at bounding box center [832, 609] width 1025 height 87
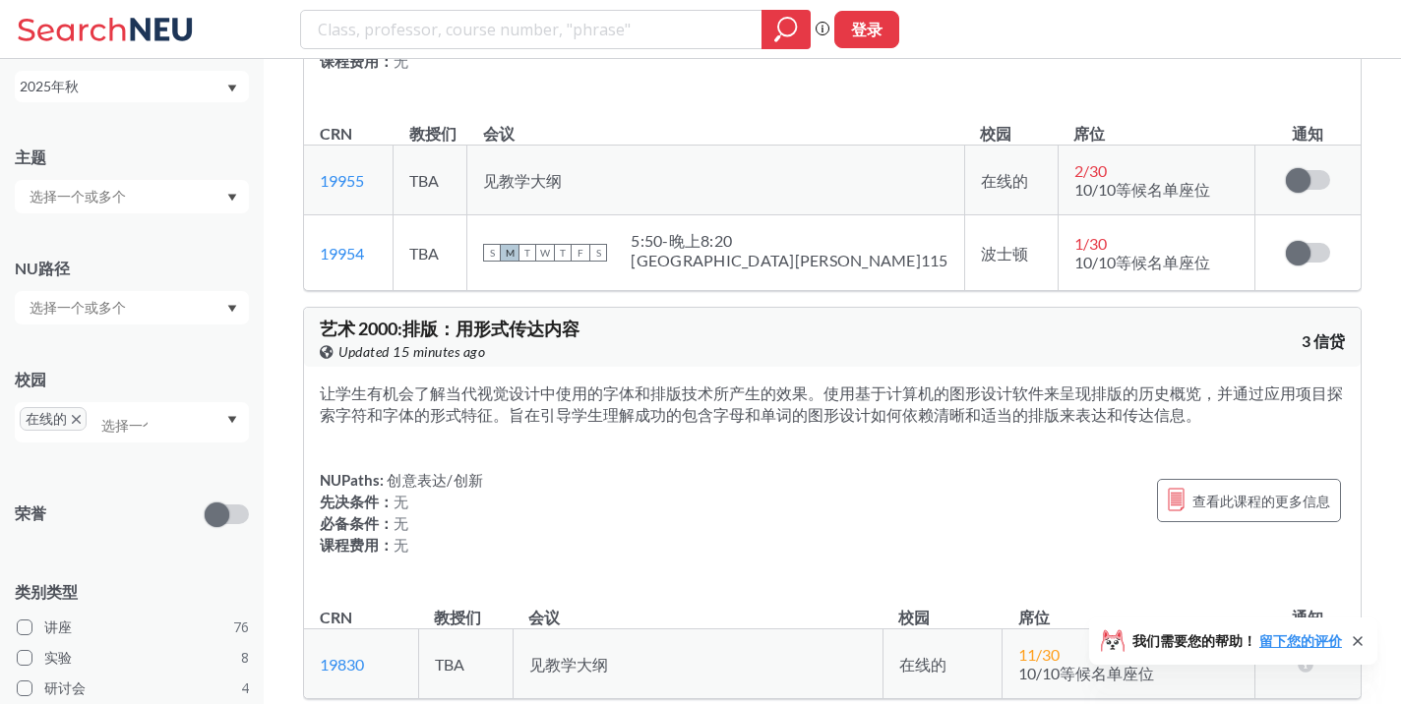
scroll to position [46546, 0]
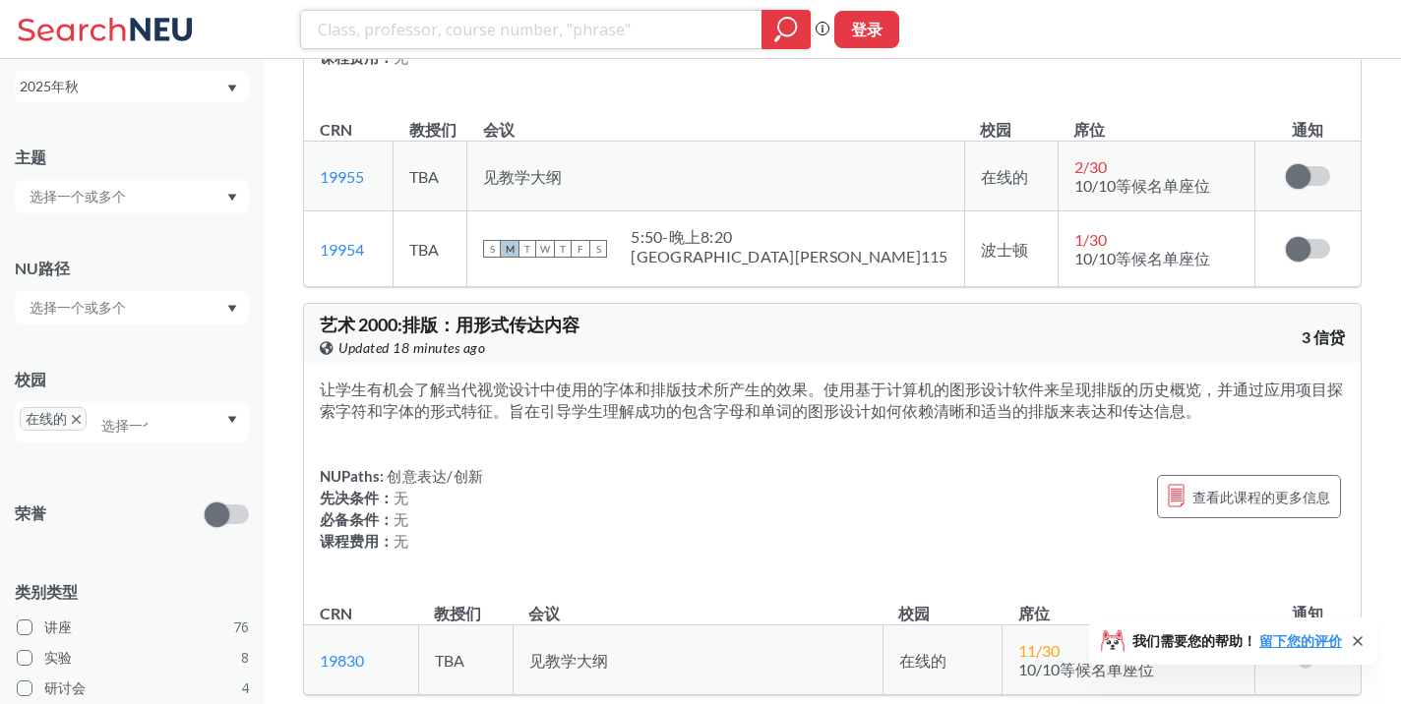
click at [520, 30] on input "search" at bounding box center [532, 29] width 432 height 33
type input "1220"
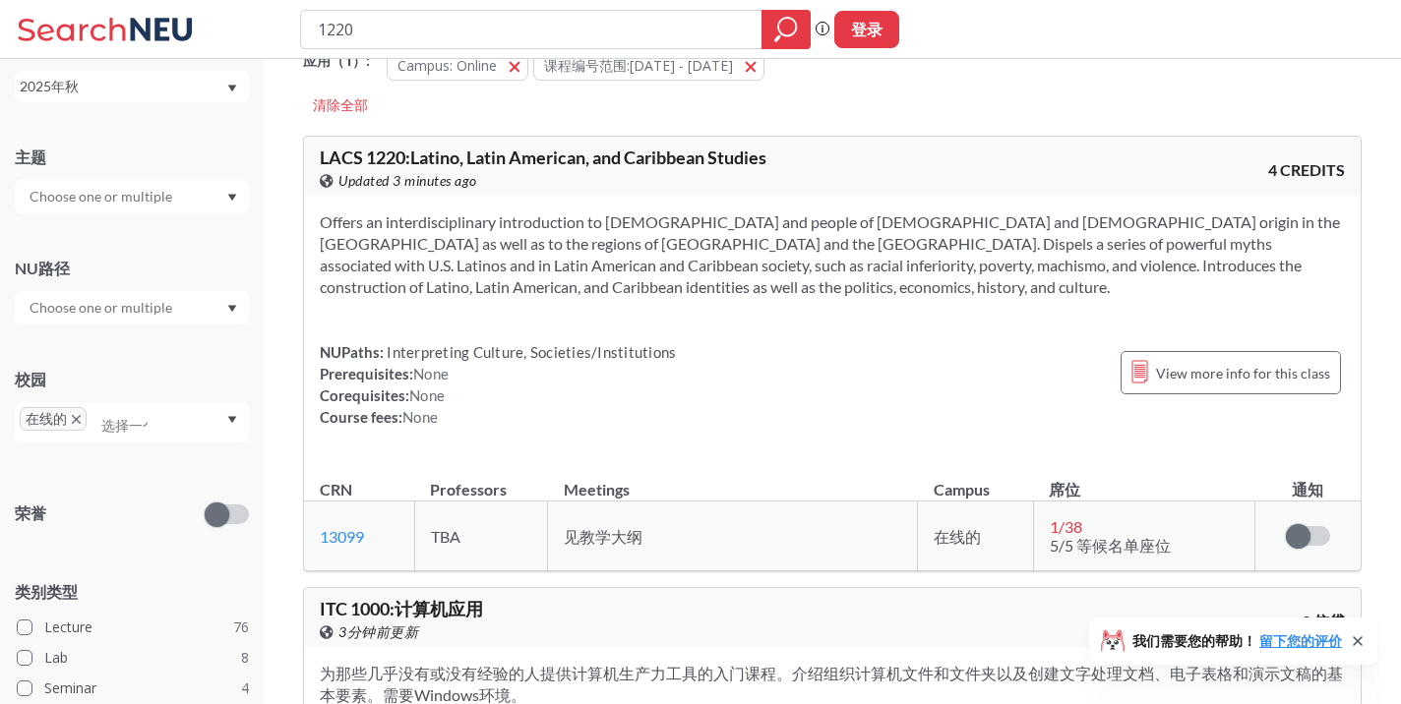
scroll to position [49, 0]
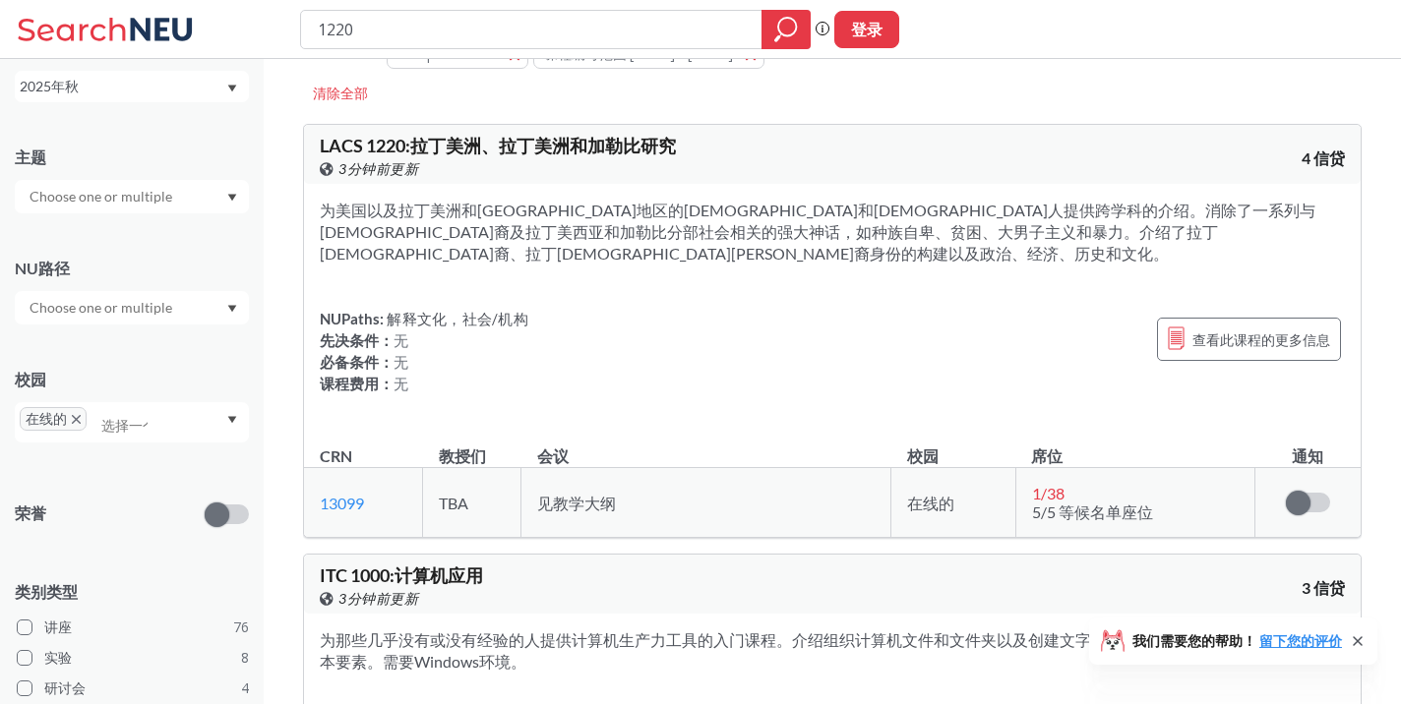
click at [1192, 352] on div "NUPaths: 解释文化，社会/机构 先决条件： 无 必备条件： 无 课程费用： 无 查看此课程的更多信息" at bounding box center [832, 351] width 1025 height 87
click at [1238, 328] on span "查看此课程的更多信息" at bounding box center [1261, 340] width 138 height 25
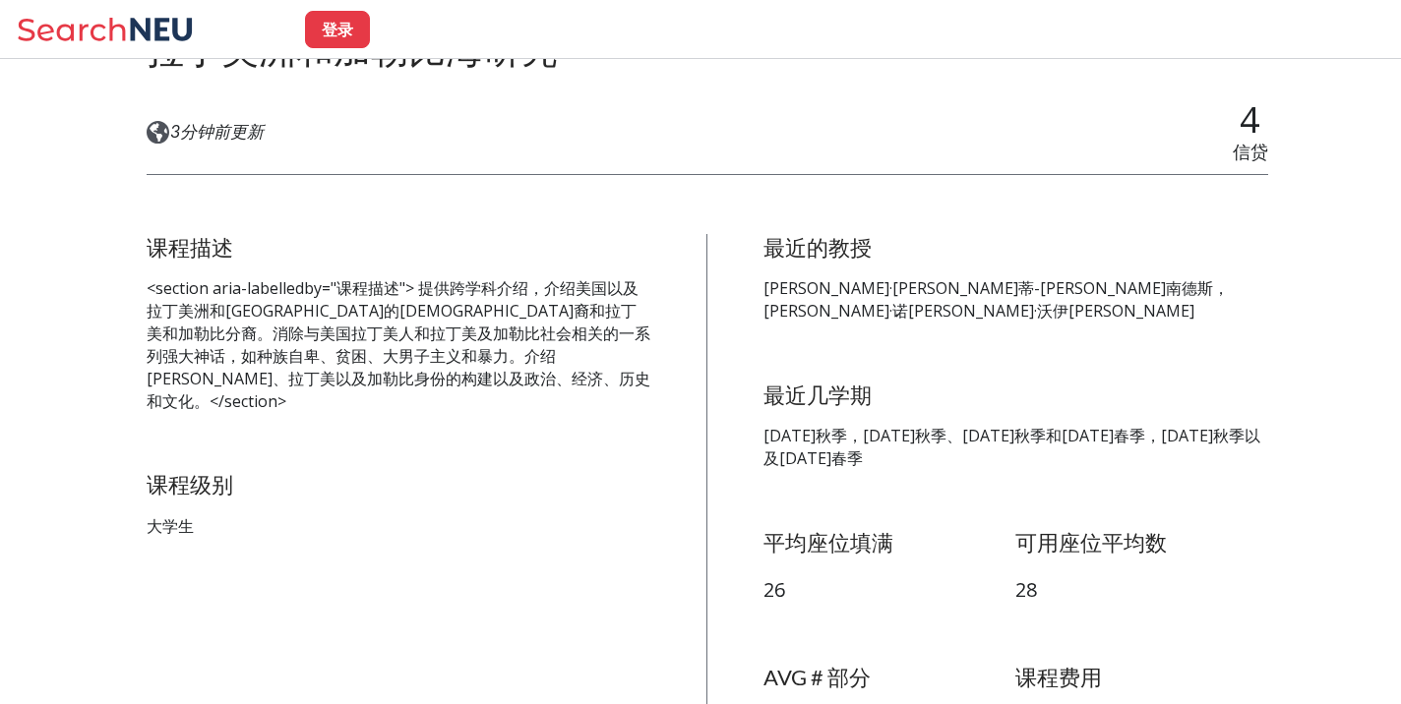
scroll to position [252, 0]
